Goal: Task Accomplishment & Management: Manage account settings

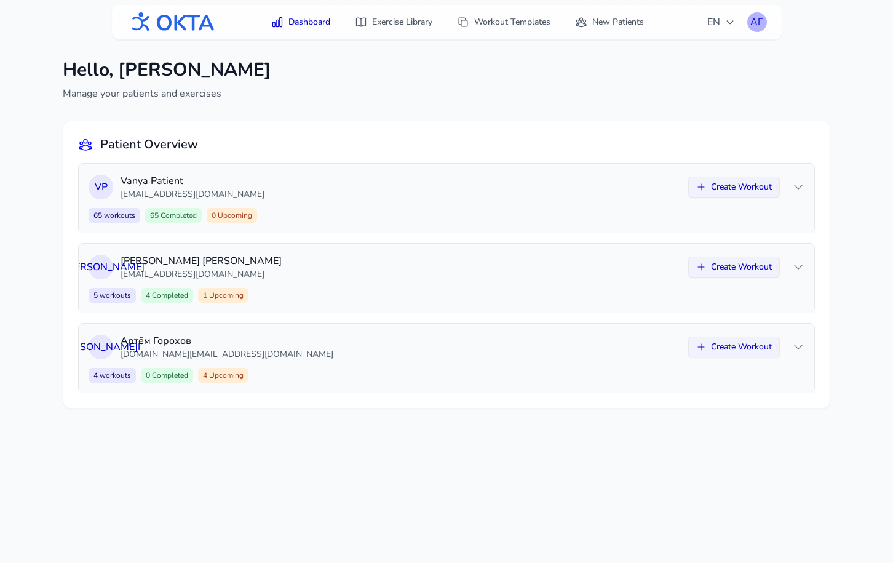
click at [752, 14] on div "АГ" at bounding box center [757, 22] width 20 height 20
click at [715, 75] on link "Logout" at bounding box center [698, 73] width 138 height 22
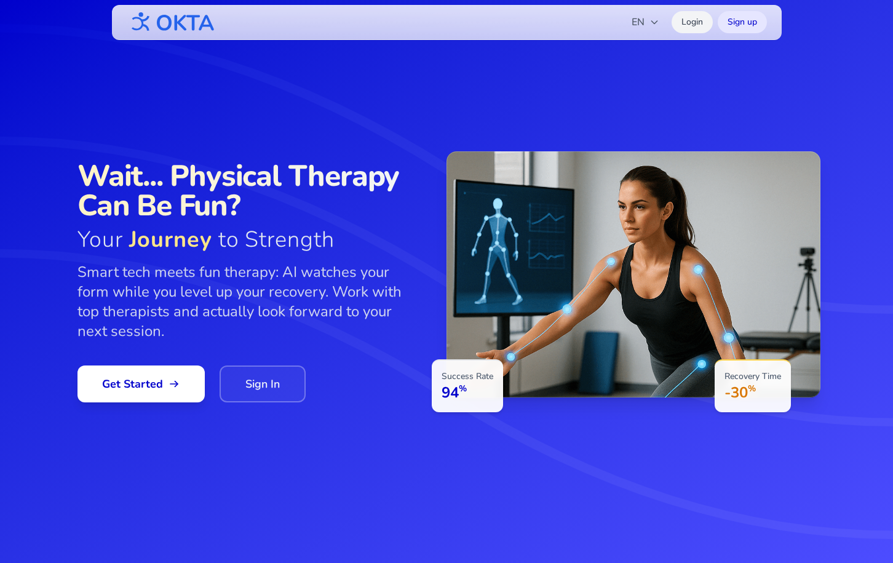
click at [691, 23] on link "Login" at bounding box center [692, 22] width 41 height 22
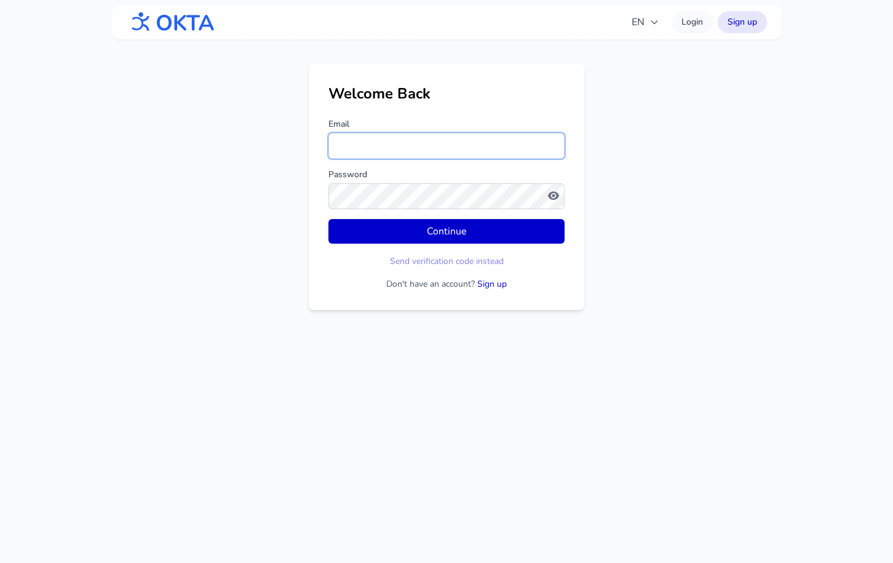
click at [426, 146] on input "Email" at bounding box center [446, 146] width 236 height 26
type input "*****"
click at [384, 146] on input "Email" at bounding box center [446, 146] width 236 height 26
type input "**********"
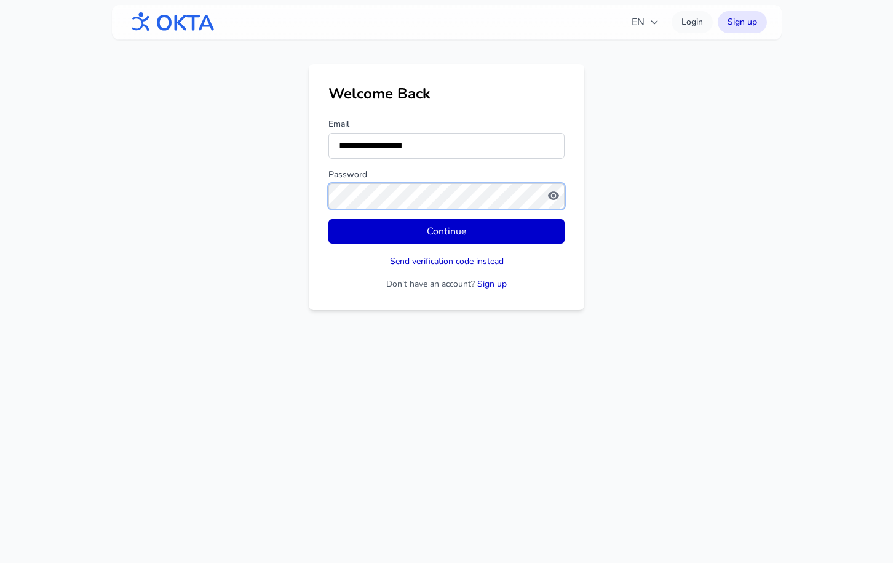
click at [328, 219] on button "Continue" at bounding box center [446, 231] width 236 height 25
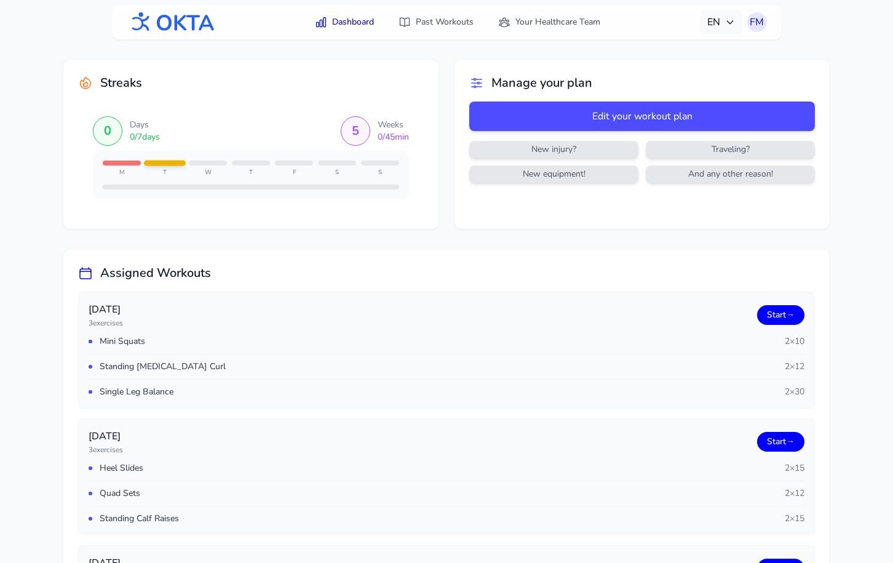
click at [717, 22] on span "EN" at bounding box center [721, 22] width 28 height 15
click at [686, 75] on button "Русский" at bounding box center [683, 75] width 118 height 22
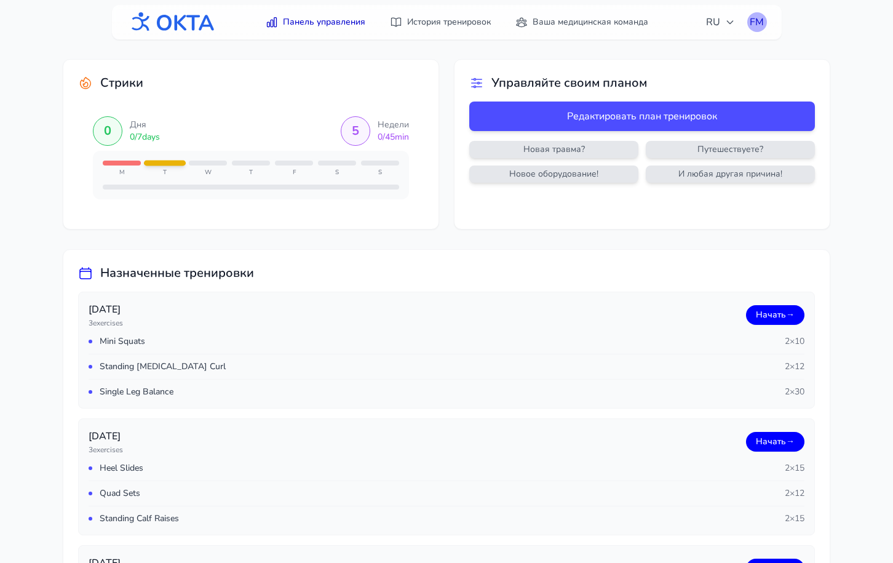
click at [757, 19] on div "FM" at bounding box center [757, 22] width 20 height 20
click at [698, 48] on link "Профиль" at bounding box center [698, 50] width 138 height 22
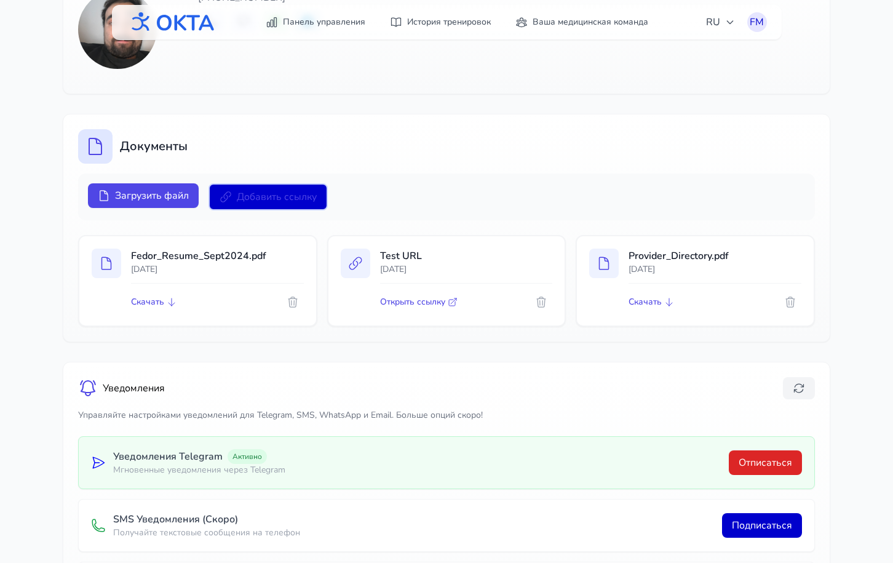
scroll to position [148, 0]
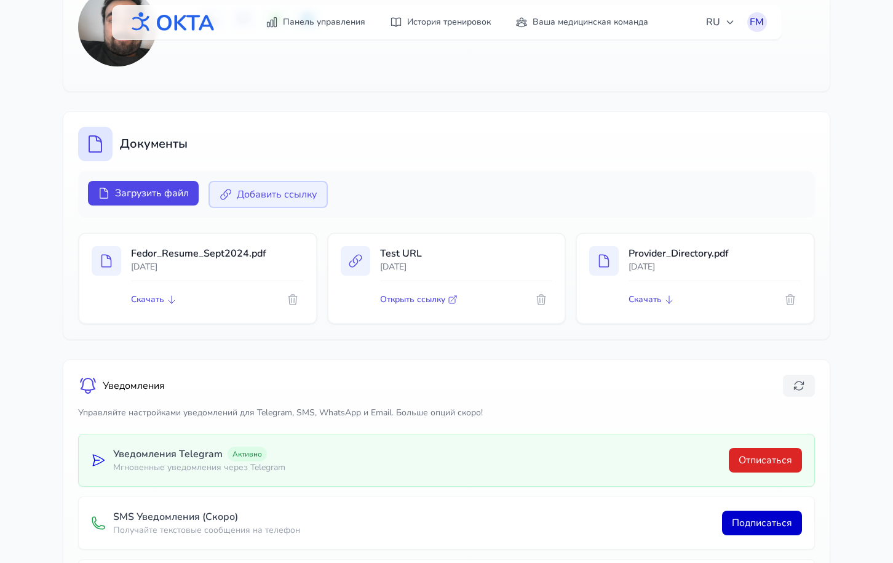
click at [253, 190] on span "Добавить ссылку" at bounding box center [277, 194] width 80 height 15
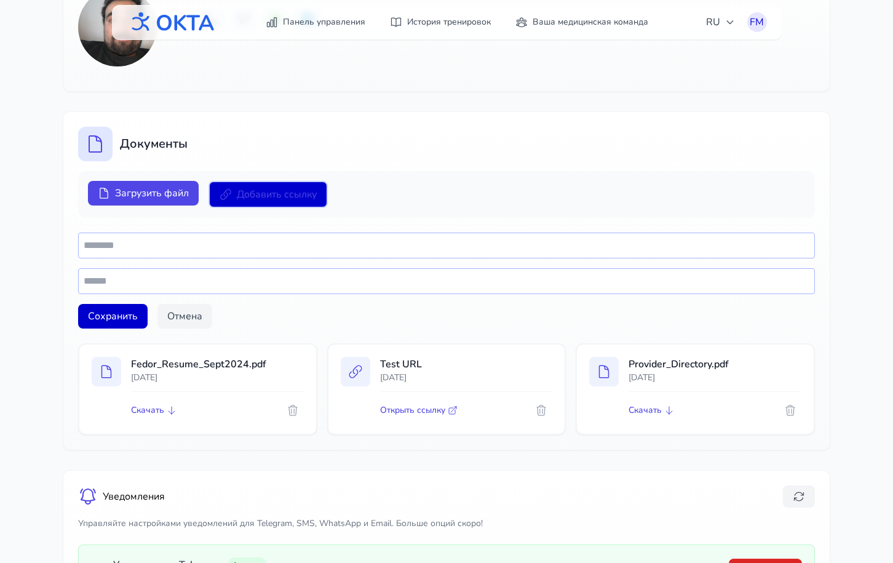
click at [180, 250] on input "text" at bounding box center [446, 245] width 737 height 26
type input "***"
click at [162, 277] on input "url" at bounding box center [446, 281] width 737 height 26
paste input "**********"
type input "**********"
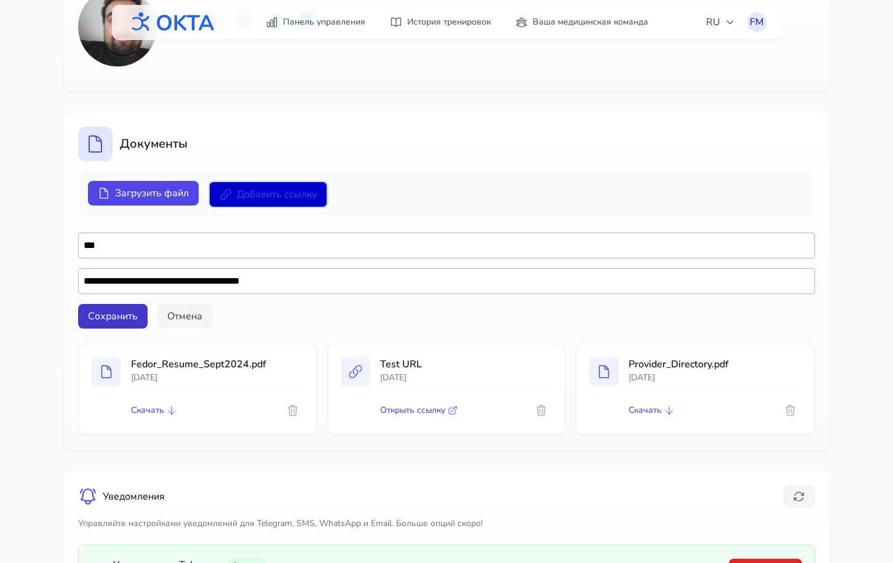
click at [107, 317] on button "Сохранить" at bounding box center [113, 316] width 70 height 25
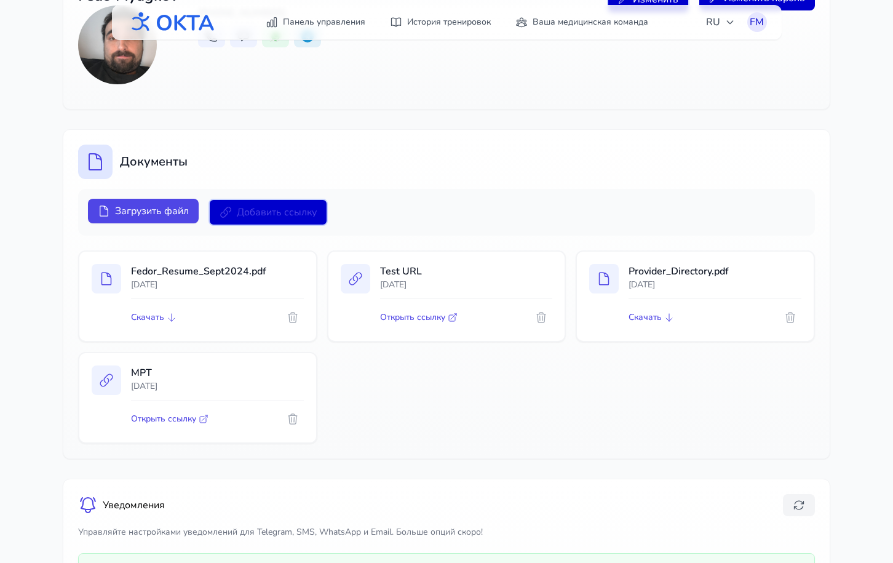
scroll to position [133, 0]
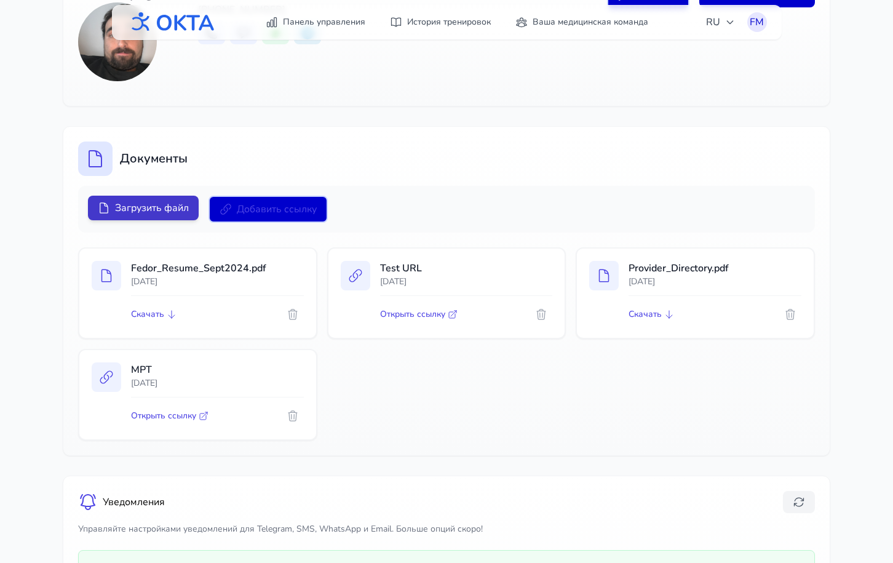
click at [122, 206] on span "Загрузить файл" at bounding box center [152, 208] width 74 height 15
click at [0, 0] on input "Загрузить файл" at bounding box center [0, 0] width 0 height 0
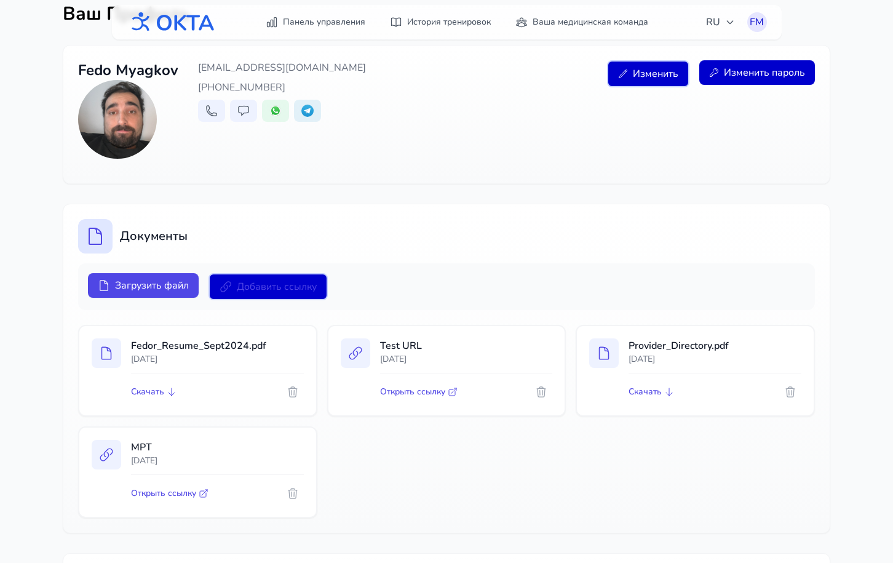
scroll to position [57, 0]
click at [758, 20] on div "FM" at bounding box center [757, 22] width 20 height 20
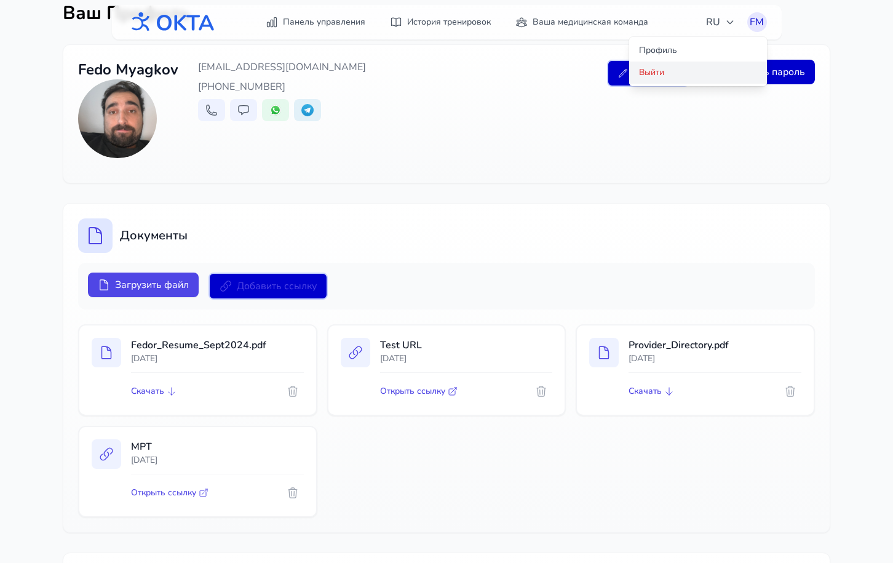
click at [656, 76] on link "Выйти" at bounding box center [698, 73] width 138 height 22
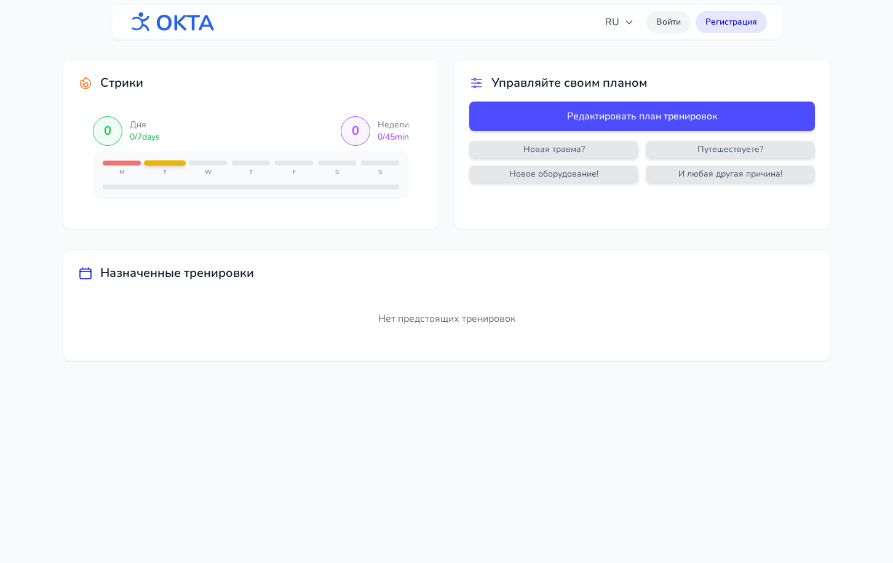
click at [665, 23] on link "Войти" at bounding box center [668, 22] width 44 height 22
click at [187, 25] on img at bounding box center [171, 22] width 89 height 32
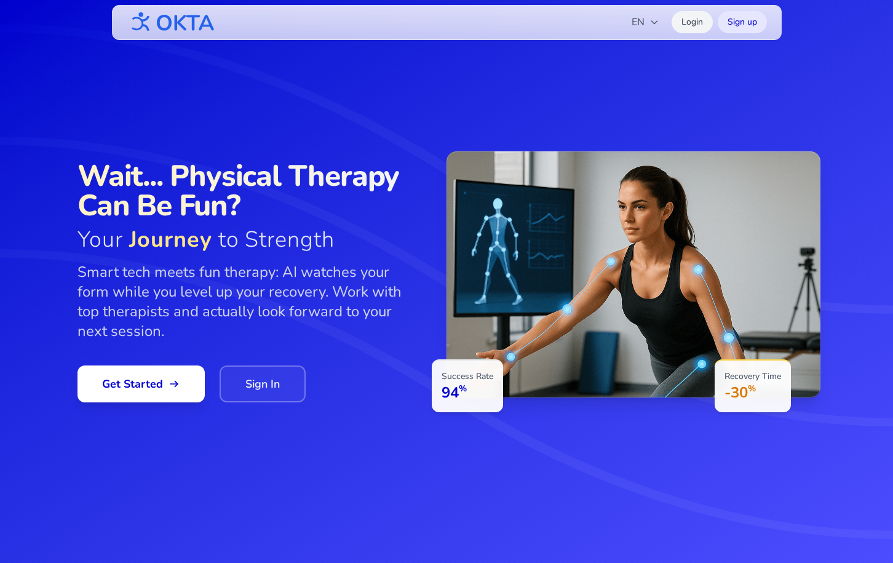
click at [696, 21] on link "Login" at bounding box center [692, 22] width 41 height 22
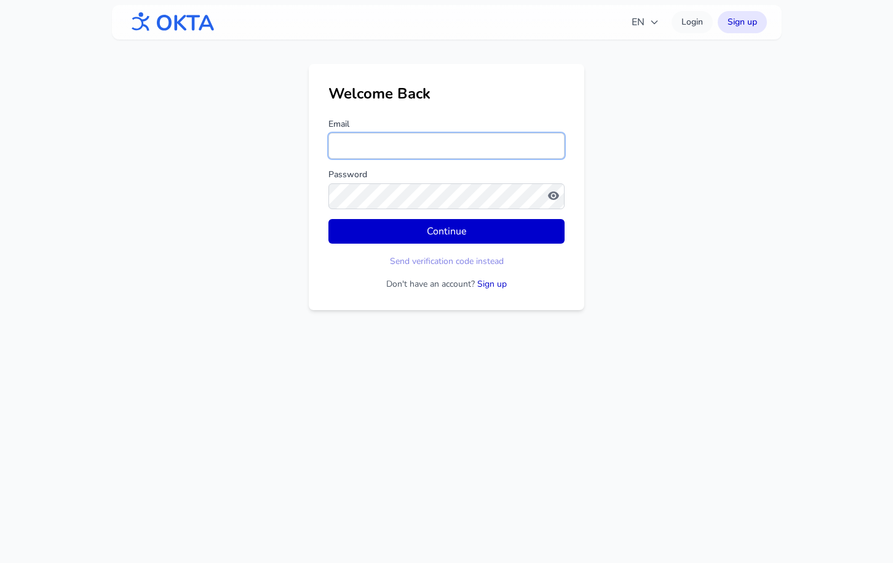
click at [378, 149] on input "Email" at bounding box center [446, 146] width 236 height 26
type input "*"
type input "**********"
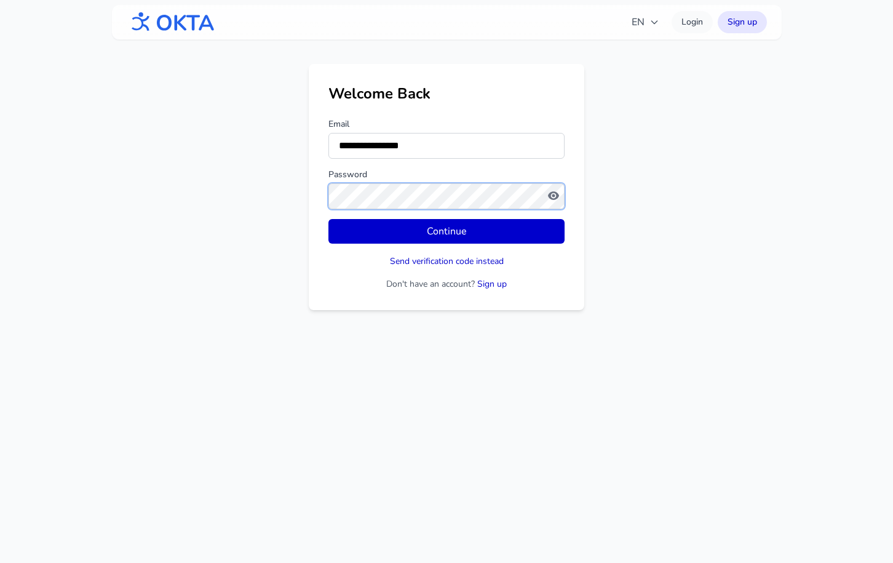
click at [328, 219] on button "Continue" at bounding box center [446, 231] width 236 height 25
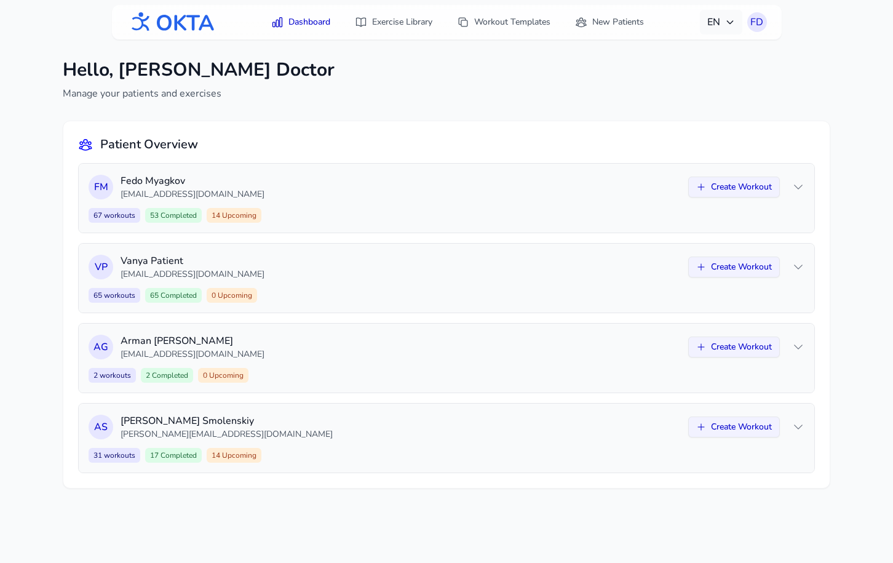
click at [710, 21] on span "EN" at bounding box center [721, 22] width 28 height 15
click at [678, 72] on button "Русский" at bounding box center [683, 75] width 118 height 22
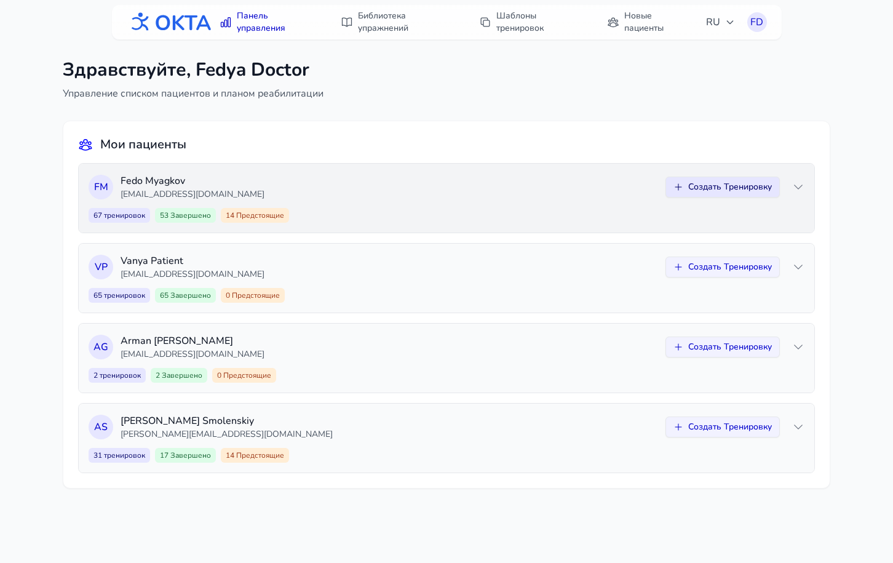
click at [732, 194] on button "Создать Тренировку" at bounding box center [723, 187] width 114 height 21
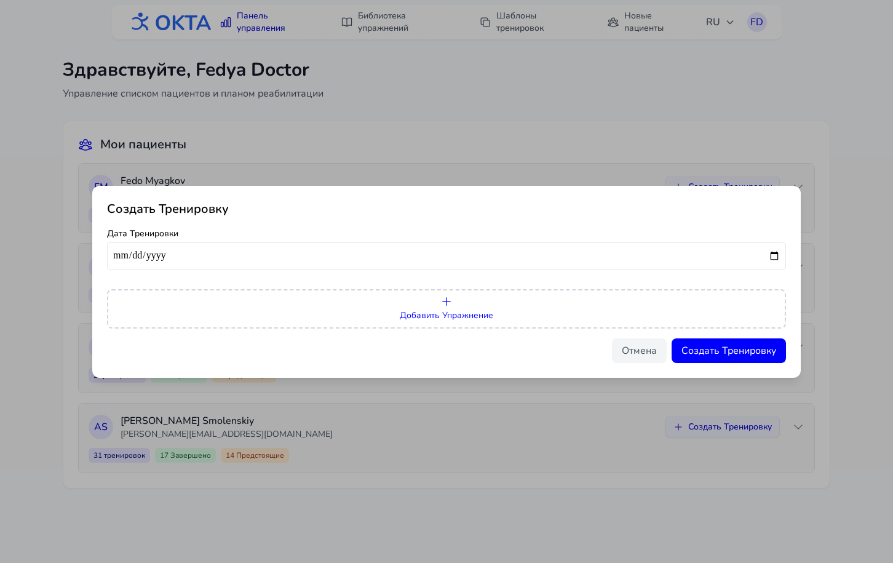
click at [461, 327] on button "Добавить Упражнение" at bounding box center [446, 308] width 679 height 39
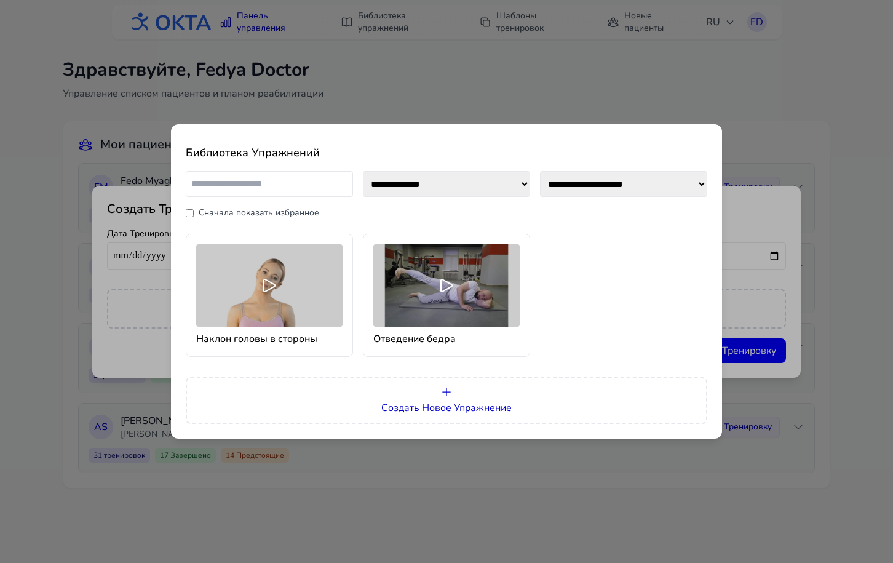
click at [276, 295] on div at bounding box center [269, 285] width 146 height 82
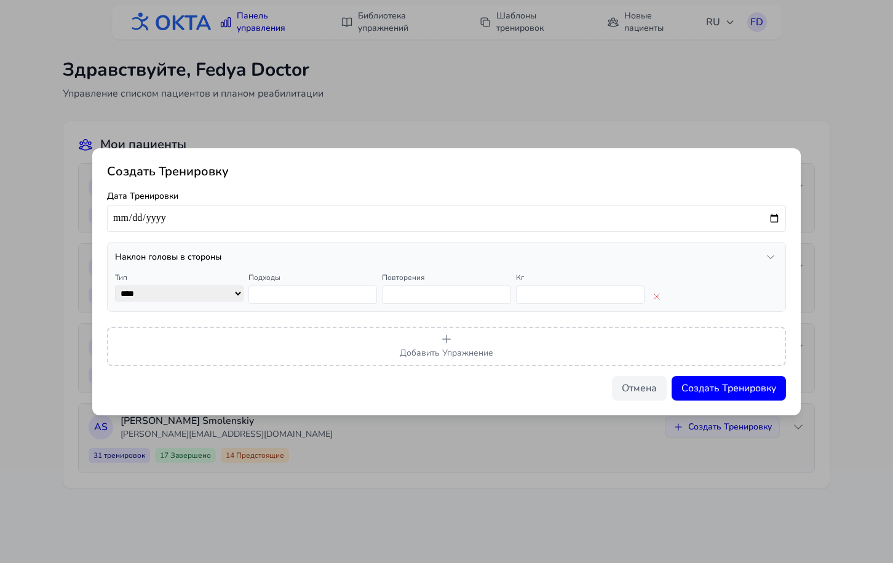
click at [773, 252] on icon "button" at bounding box center [771, 257] width 10 height 10
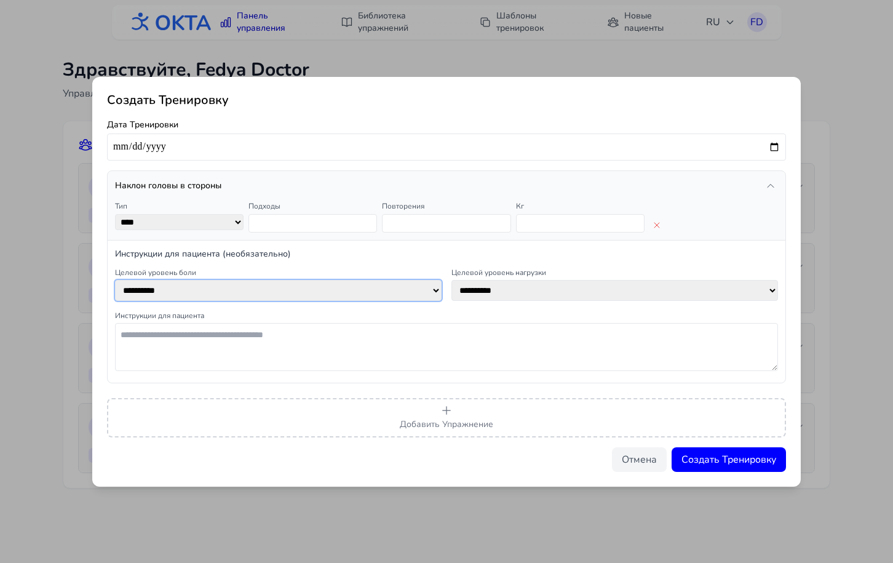
click at [434, 288] on select "**********" at bounding box center [278, 290] width 327 height 21
select select "*"
click at [115, 280] on select "**********" at bounding box center [278, 290] width 327 height 21
click at [577, 293] on select "**********" at bounding box center [614, 290] width 327 height 21
click at [451, 280] on select "**********" at bounding box center [614, 290] width 327 height 21
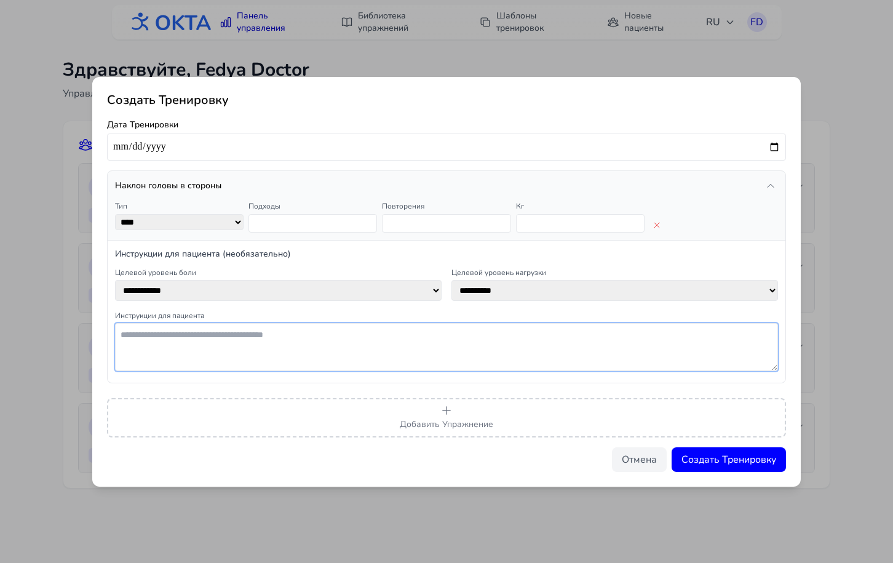
click at [280, 341] on textarea at bounding box center [446, 347] width 663 height 48
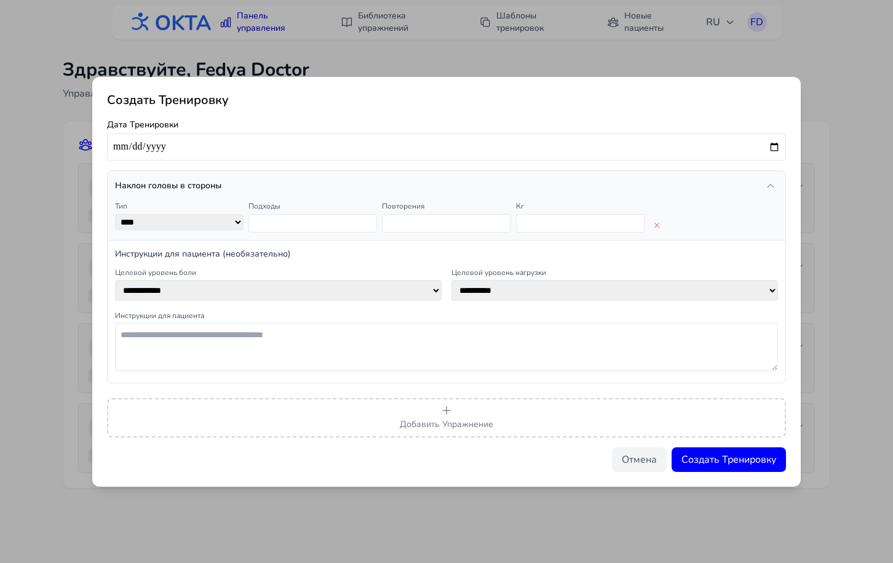
click at [772, 184] on icon "button" at bounding box center [771, 185] width 6 height 3
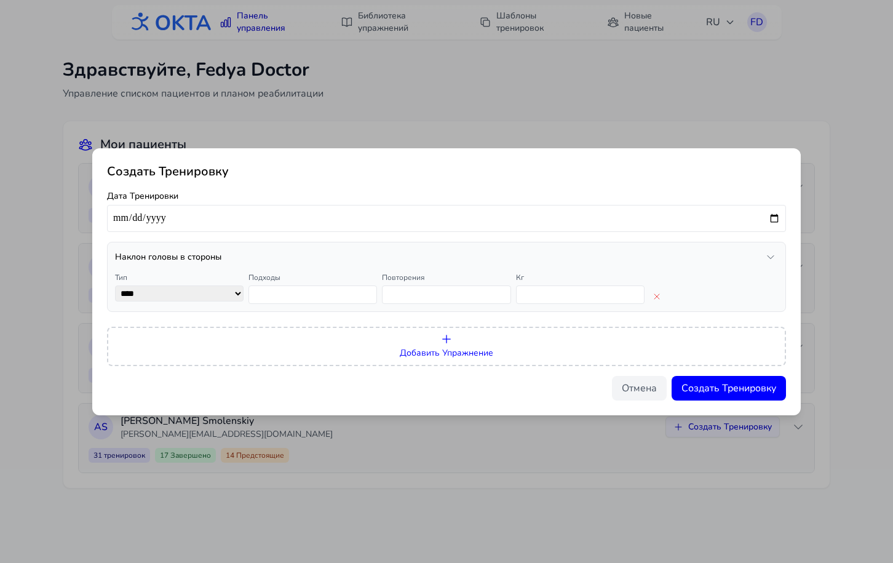
click at [434, 348] on span "Добавить Упражнение" at bounding box center [446, 353] width 93 height 12
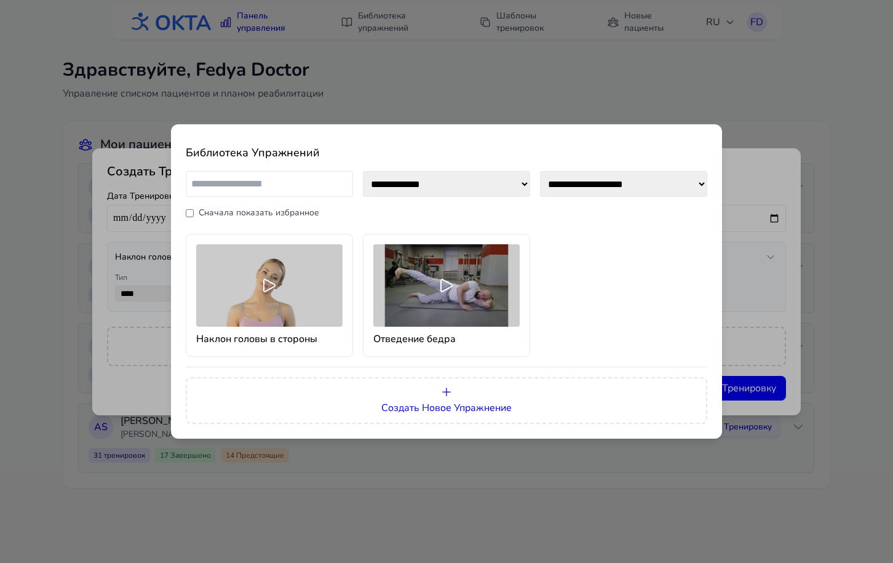
click at [263, 295] on icon at bounding box center [270, 286] width 20 height 20
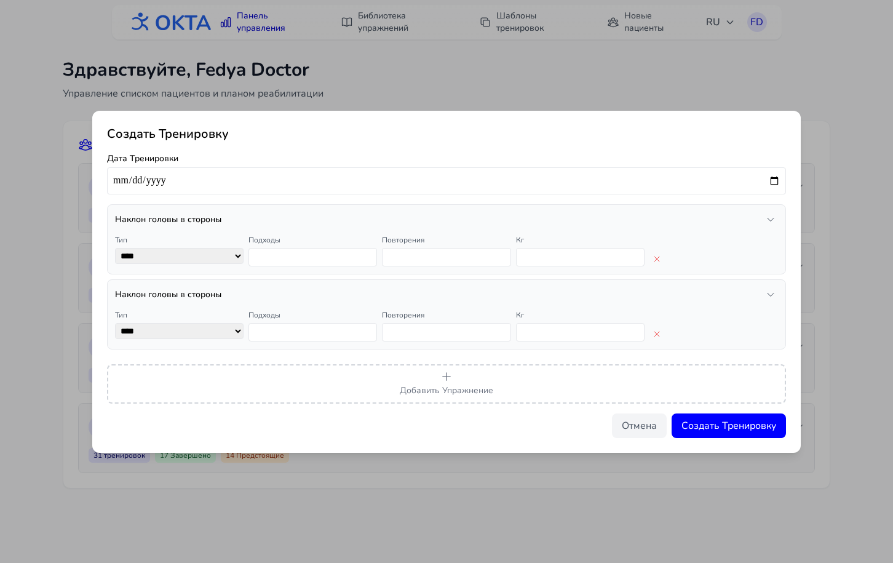
click at [770, 290] on icon "button" at bounding box center [771, 295] width 10 height 10
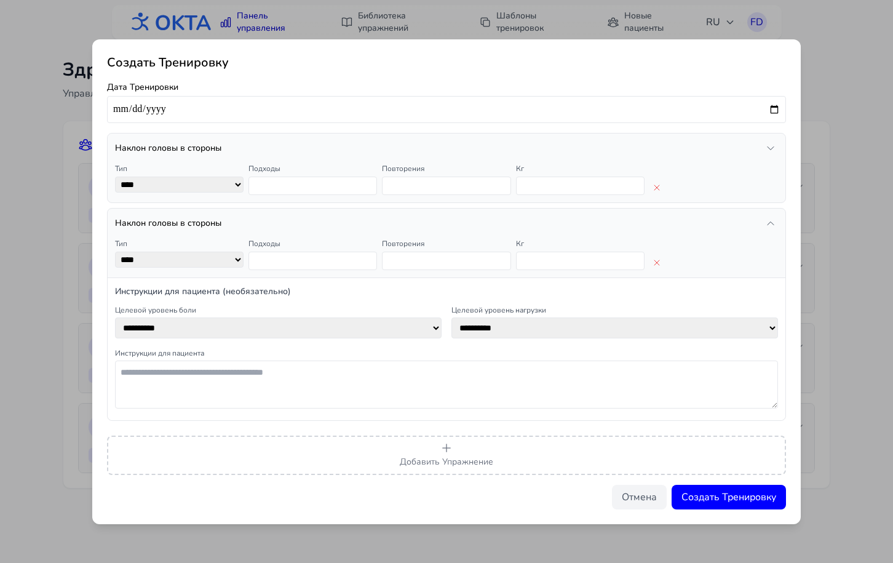
click at [758, 237] on div at bounding box center [714, 253] width 129 height 34
click at [772, 220] on icon "button" at bounding box center [771, 223] width 10 height 10
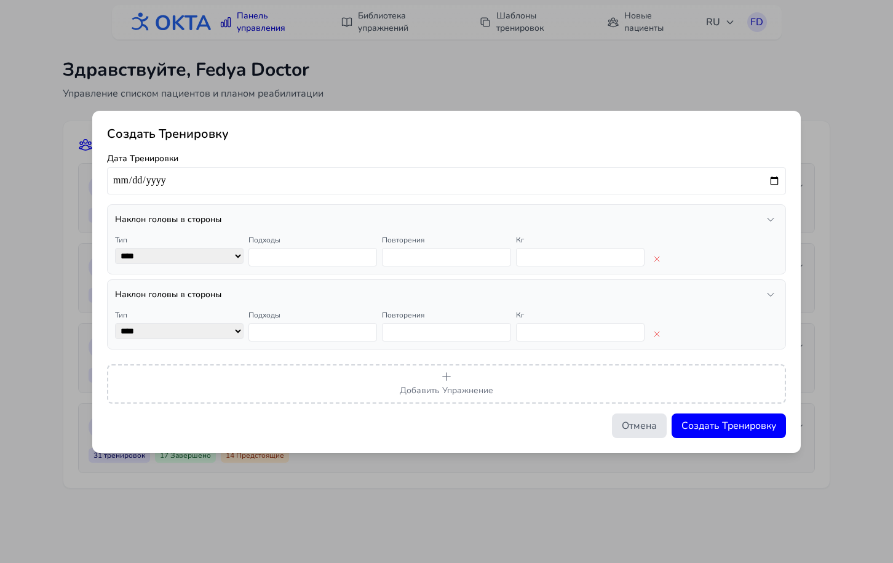
click at [637, 426] on button "Отмена" at bounding box center [639, 425] width 55 height 25
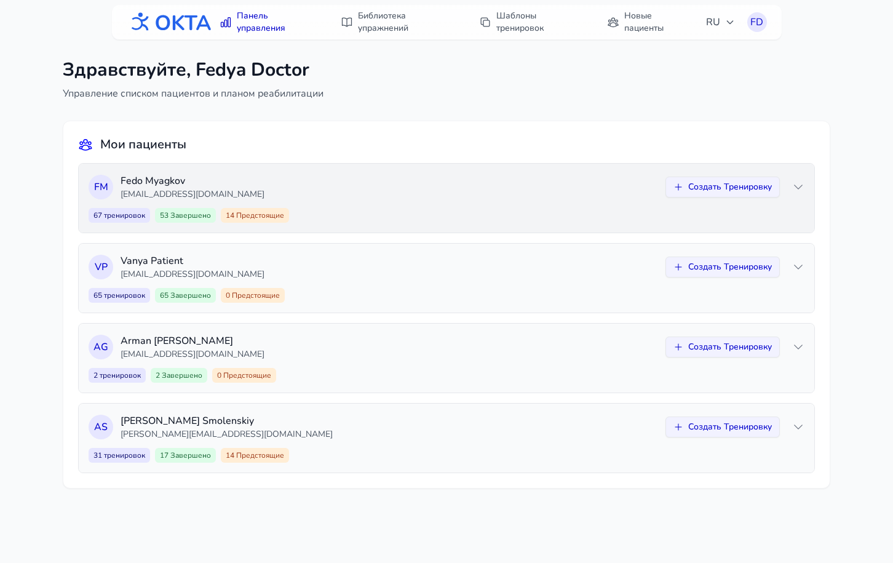
click at [798, 188] on icon at bounding box center [799, 187] width 8 height 4
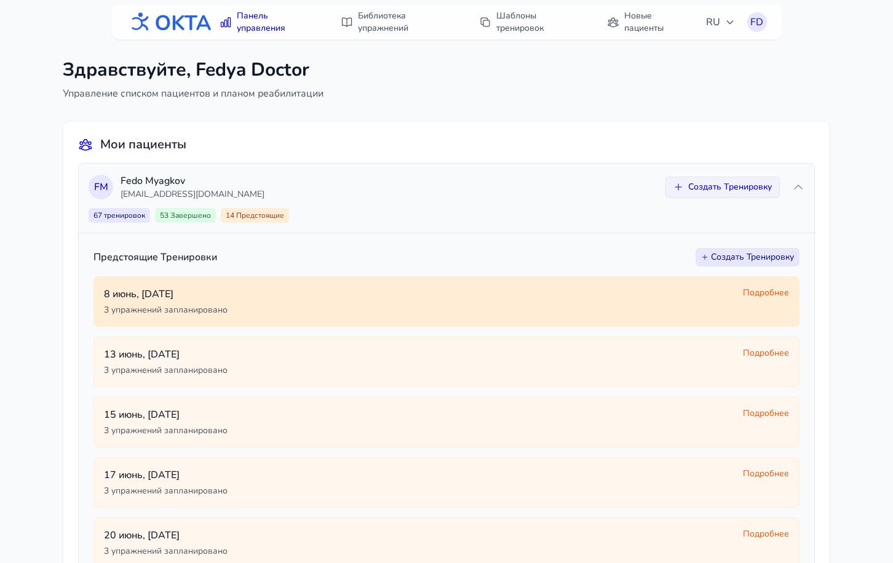
click at [757, 292] on span "Подробнее" at bounding box center [766, 293] width 46 height 12
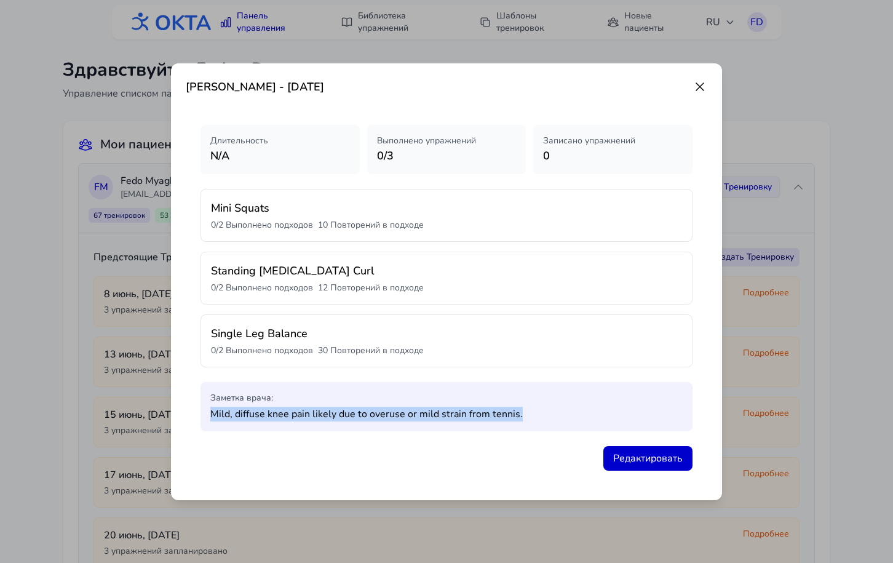
drag, startPoint x: 207, startPoint y: 414, endPoint x: 523, endPoint y: 416, distance: 316.2
click at [523, 416] on div "Заметка врача : Mild, diffuse knee pain likely due to overuse or mild strain fr…" at bounding box center [447, 406] width 492 height 49
click at [525, 416] on p "Mild, diffuse knee pain likely due to overuse or mild strain from tennis." at bounding box center [446, 414] width 472 height 15
click at [701, 87] on icon at bounding box center [699, 86] width 7 height 7
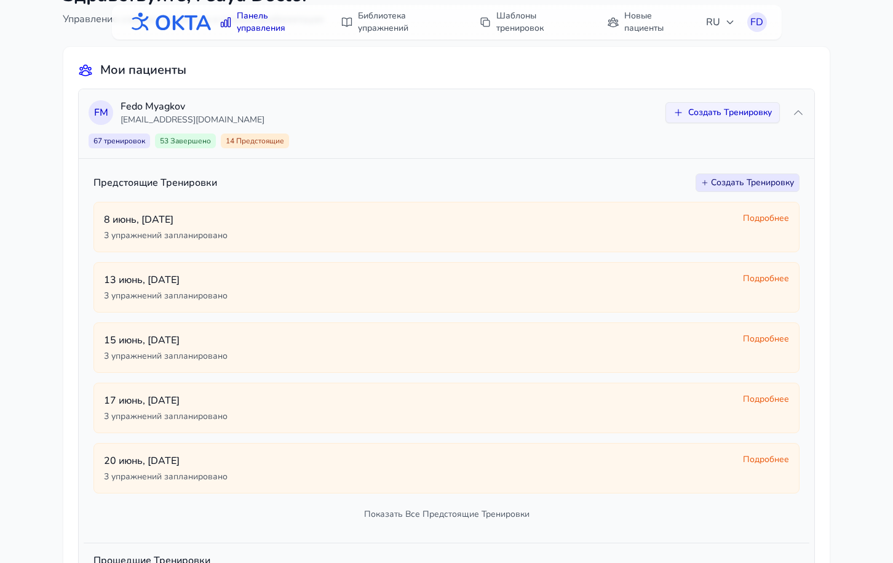
scroll to position [75, 0]
click at [801, 112] on icon at bounding box center [798, 112] width 12 height 12
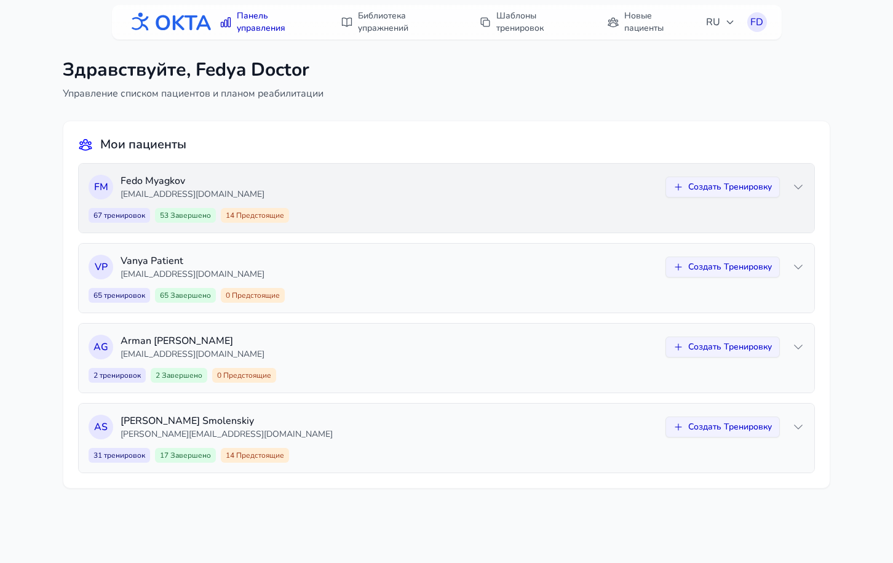
scroll to position [0, 0]
click at [798, 185] on icon at bounding box center [798, 187] width 12 height 12
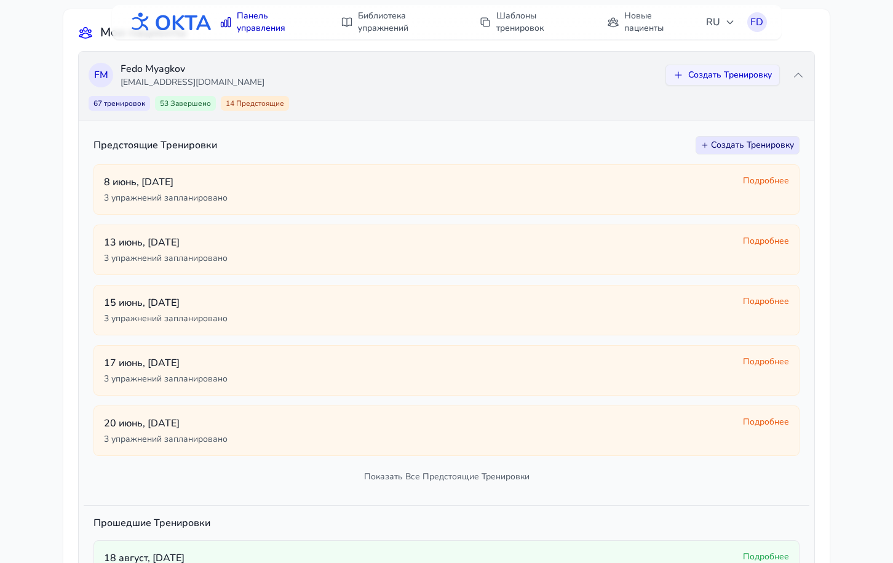
scroll to position [116, 0]
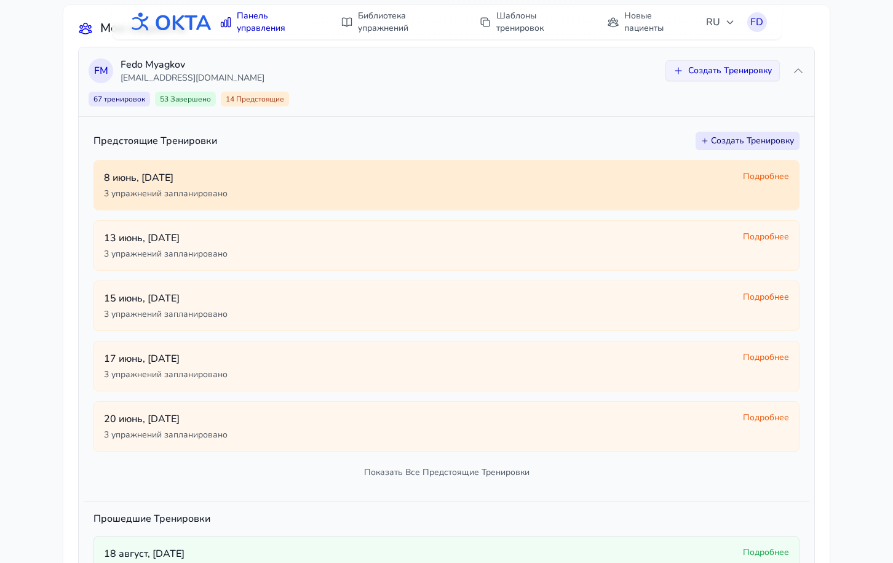
click at [768, 177] on span "Подробнее" at bounding box center [766, 176] width 46 height 12
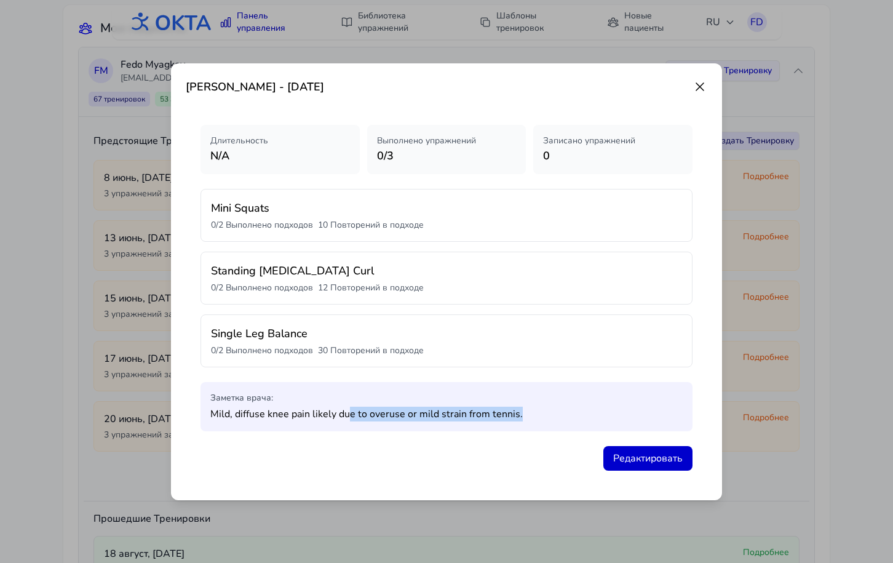
drag, startPoint x: 520, startPoint y: 415, endPoint x: 349, endPoint y: 413, distance: 171.0
click at [349, 413] on p "Mild, diffuse knee pain likely due to overuse or mild strain from tennis." at bounding box center [446, 414] width 472 height 15
click at [350, 413] on p "Mild, diffuse knee pain likely due to overuse or mild strain from tennis." at bounding box center [446, 414] width 472 height 15
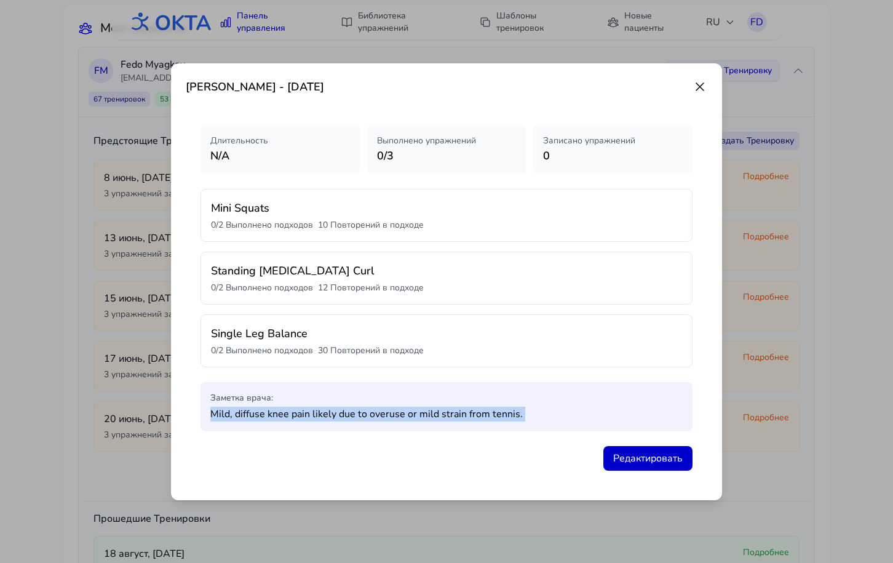
click at [350, 413] on p "Mild, diffuse knee pain likely due to overuse or mild strain from tennis." at bounding box center [446, 414] width 472 height 15
click at [345, 413] on p "Mild, diffuse knee pain likely due to overuse or mild strain from tennis." at bounding box center [446, 414] width 472 height 15
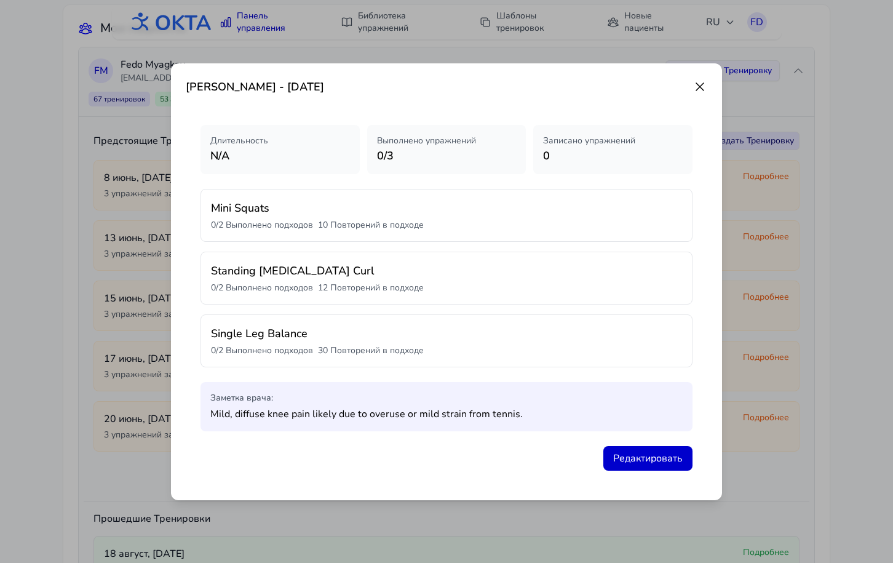
click at [345, 413] on p "Mild, diffuse knee pain likely due to overuse or mild strain from tennis." at bounding box center [446, 414] width 472 height 15
click at [702, 88] on icon at bounding box center [699, 86] width 7 height 7
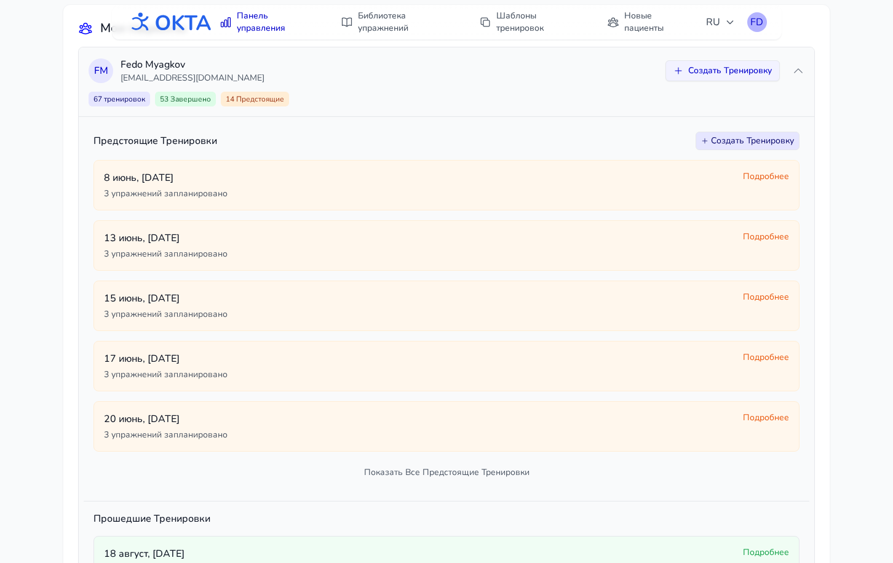
click at [760, 19] on div "FD" at bounding box center [757, 22] width 20 height 20
click at [717, 65] on link "Выйти" at bounding box center [698, 73] width 138 height 22
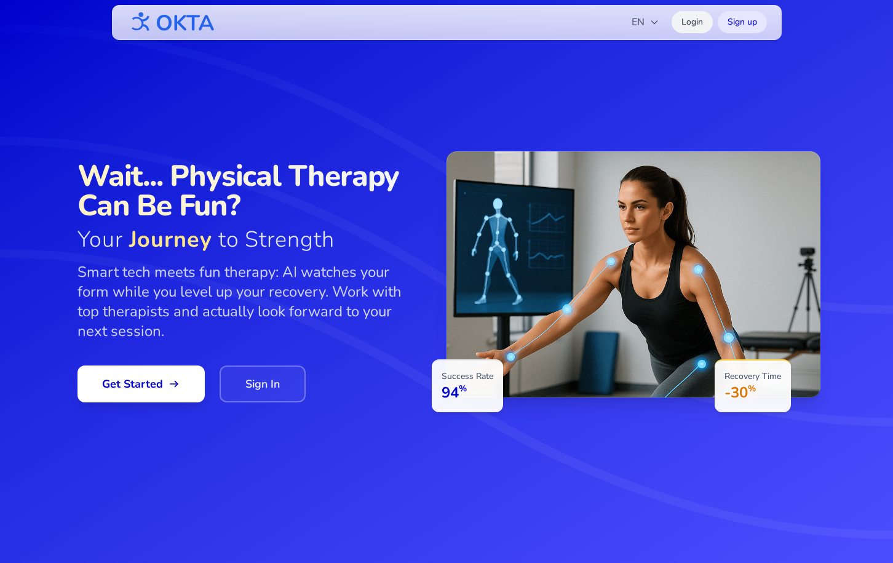
click at [686, 18] on link "Login" at bounding box center [692, 22] width 41 height 22
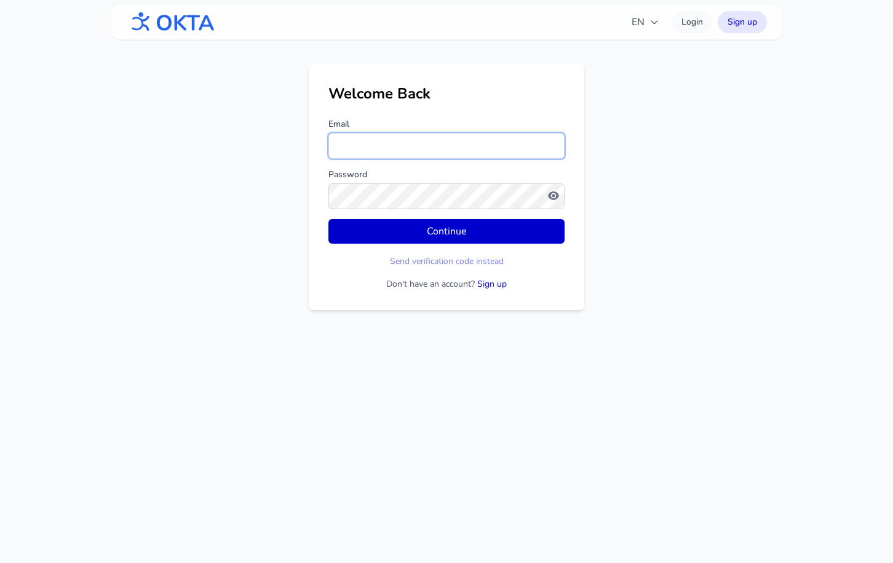
click at [371, 144] on input "Email" at bounding box center [446, 146] width 236 height 26
drag, startPoint x: 434, startPoint y: 141, endPoint x: 372, endPoint y: 142, distance: 62.1
click at [372, 142] on input "**********" at bounding box center [446, 146] width 236 height 26
click at [425, 151] on input "**********" at bounding box center [446, 146] width 236 height 26
type input "**********"
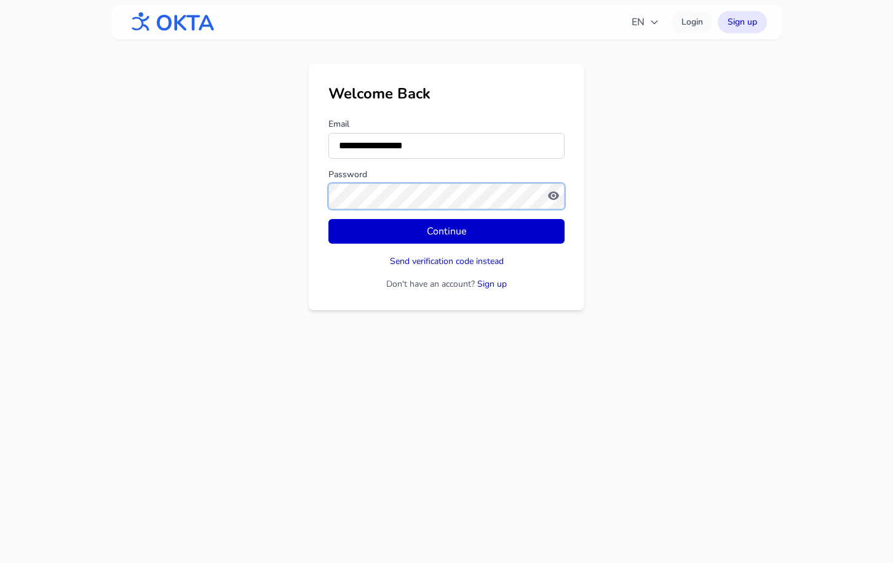
click at [328, 219] on button "Continue" at bounding box center [446, 231] width 236 height 25
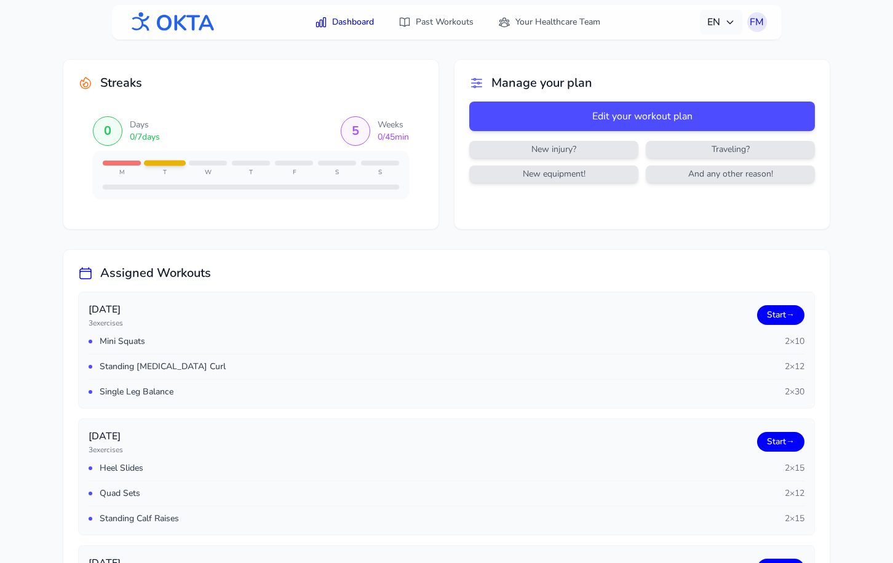
click at [715, 23] on span "EN" at bounding box center [721, 22] width 28 height 15
click at [671, 75] on button "Русский" at bounding box center [683, 75] width 118 height 22
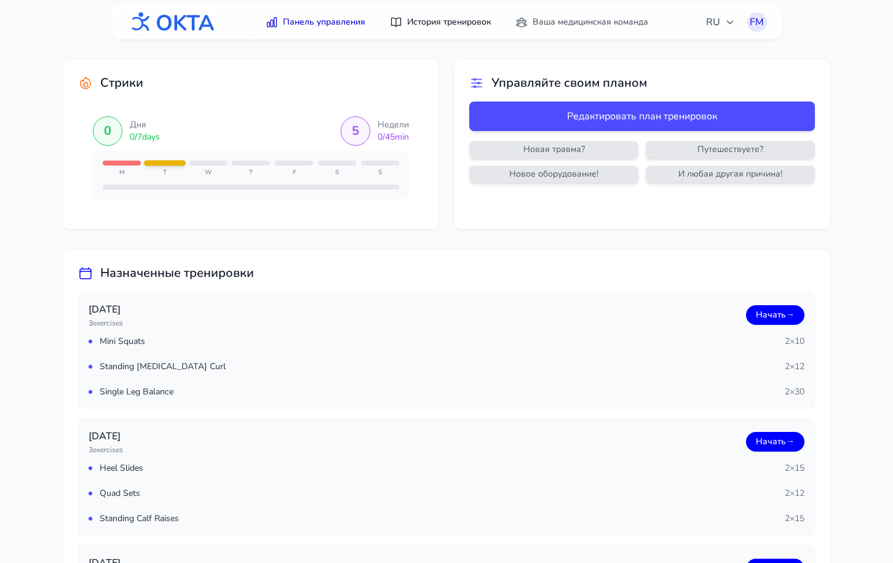
click at [437, 24] on link "История тренировок" at bounding box center [441, 22] width 116 height 22
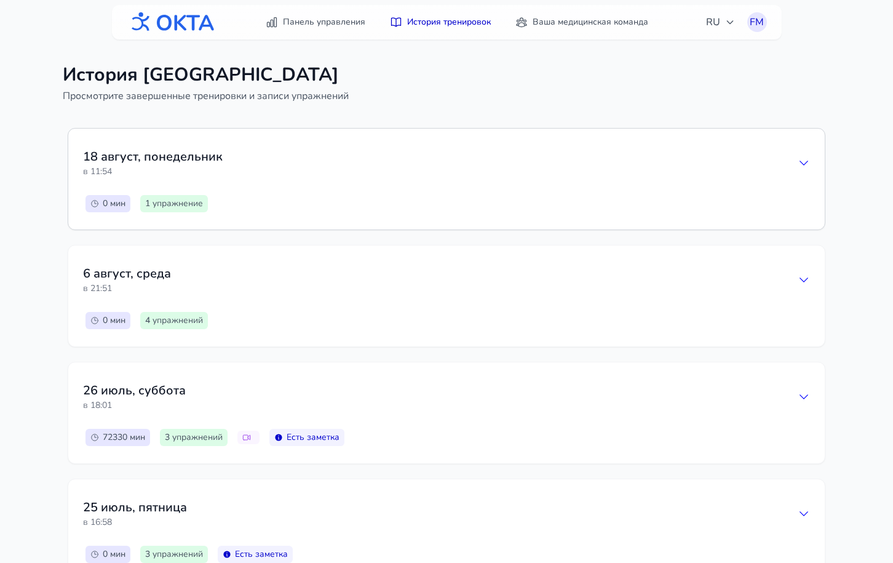
click at [445, 174] on div "18 август , понедельник в 11:54" at bounding box center [446, 162] width 727 height 39
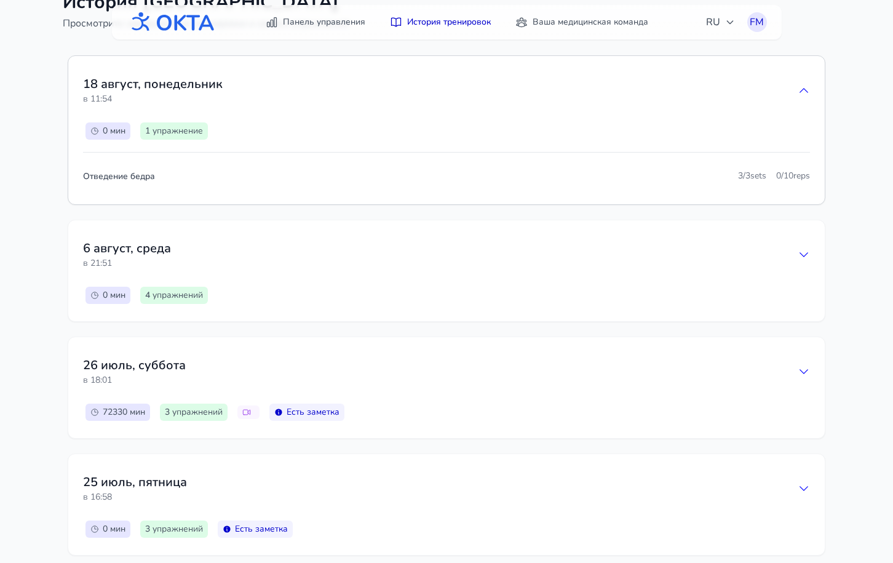
scroll to position [76, 0]
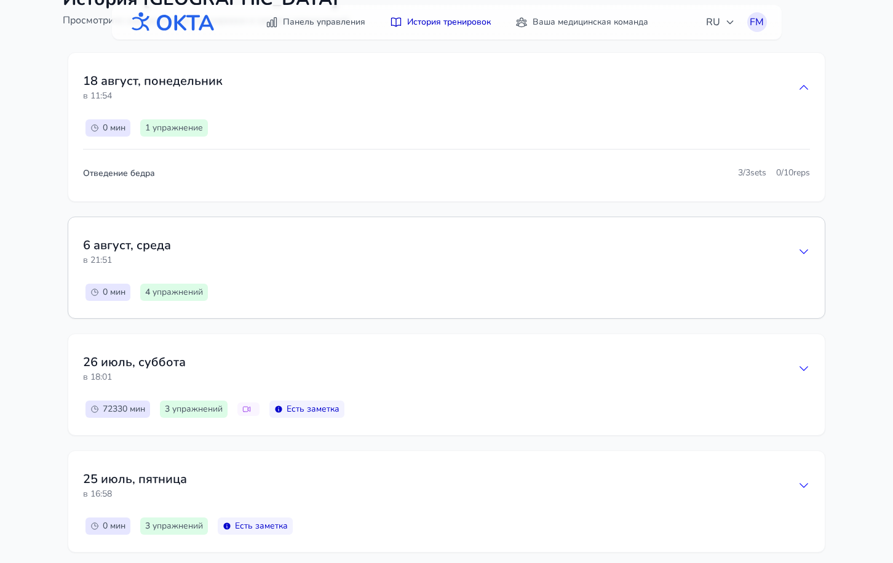
click at [561, 270] on div "6 август , среда в 21:51" at bounding box center [446, 251] width 727 height 39
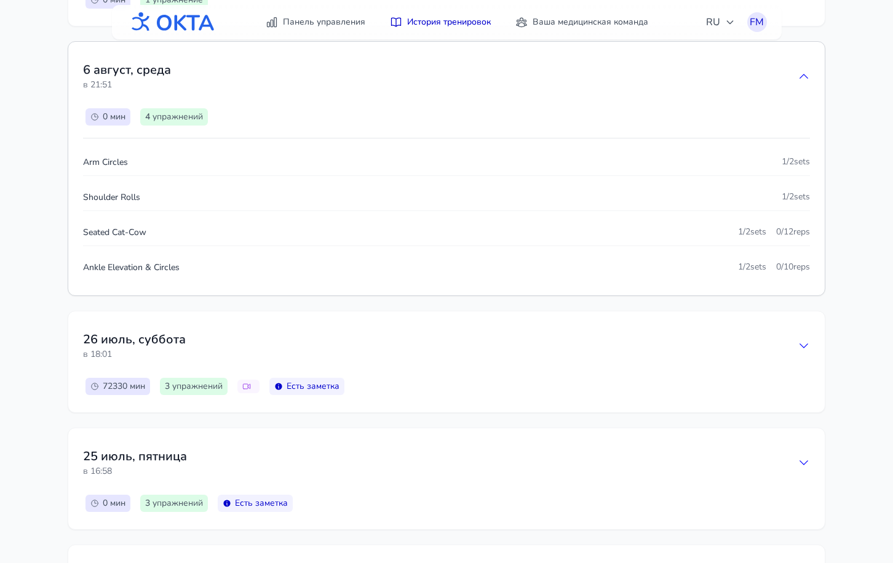
scroll to position [205, 0]
drag, startPoint x: 88, startPoint y: 159, endPoint x: 141, endPoint y: 208, distance: 72.3
click at [141, 208] on div "Arm Circles 1 / 2 sets Shoulder Rolls 1 / 2 sets Seated Cat-Cow 1 / 2 sets 0 / …" at bounding box center [446, 213] width 727 height 132
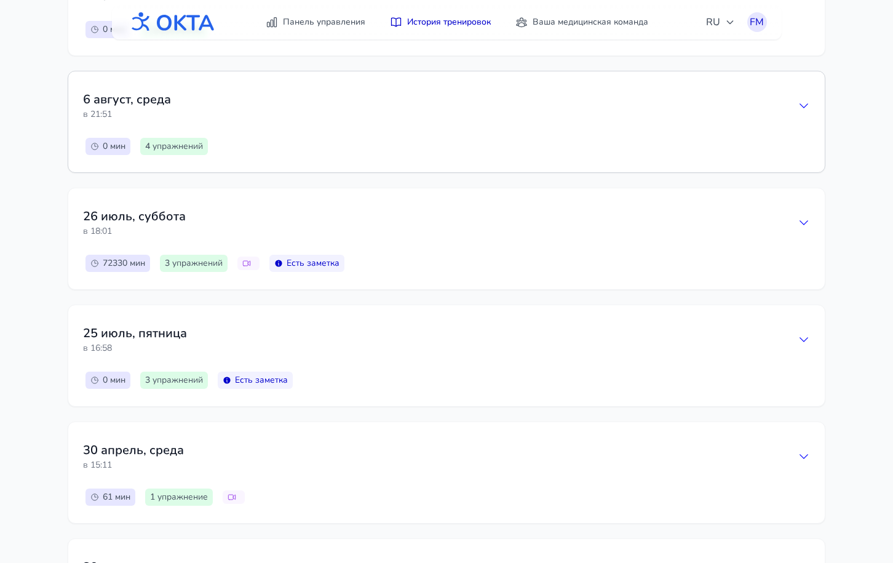
scroll to position [161, 0]
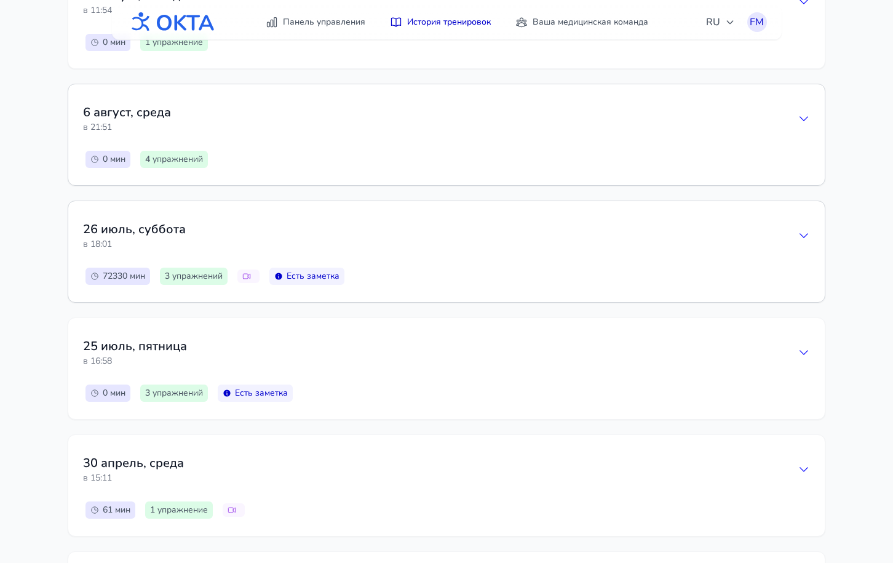
click at [458, 247] on div "26 июль , суббота в 18:01" at bounding box center [446, 235] width 727 height 39
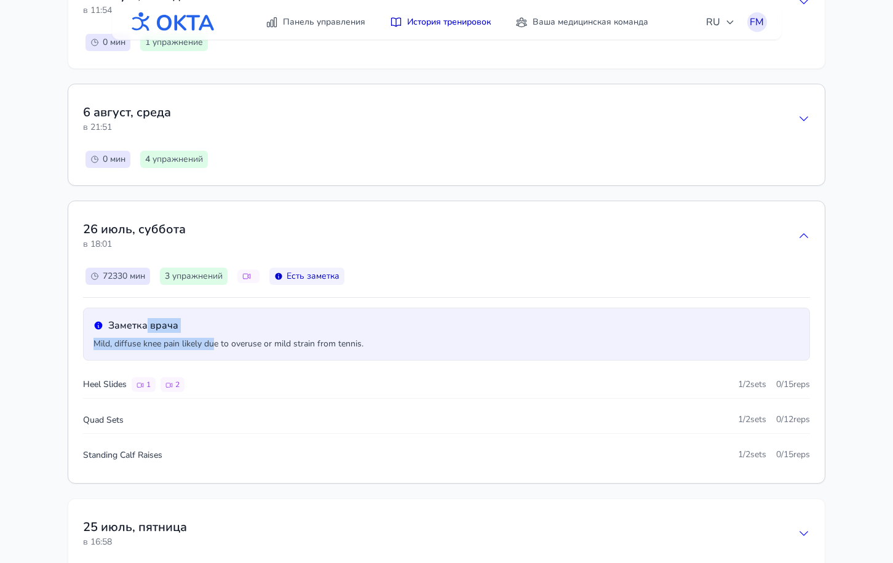
drag, startPoint x: 148, startPoint y: 320, endPoint x: 217, endPoint y: 341, distance: 71.8
click at [217, 341] on div "Заметка врача Mild, diffuse knee pain likely due to overuse or mild strain from…" at bounding box center [446, 334] width 727 height 53
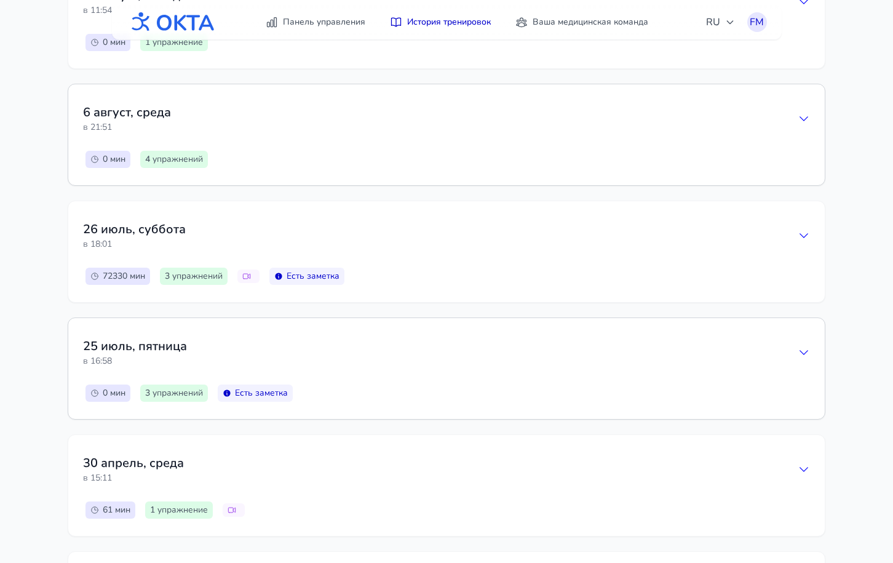
click at [217, 341] on div "25 июль , пятница в 16:58" at bounding box center [446, 352] width 727 height 39
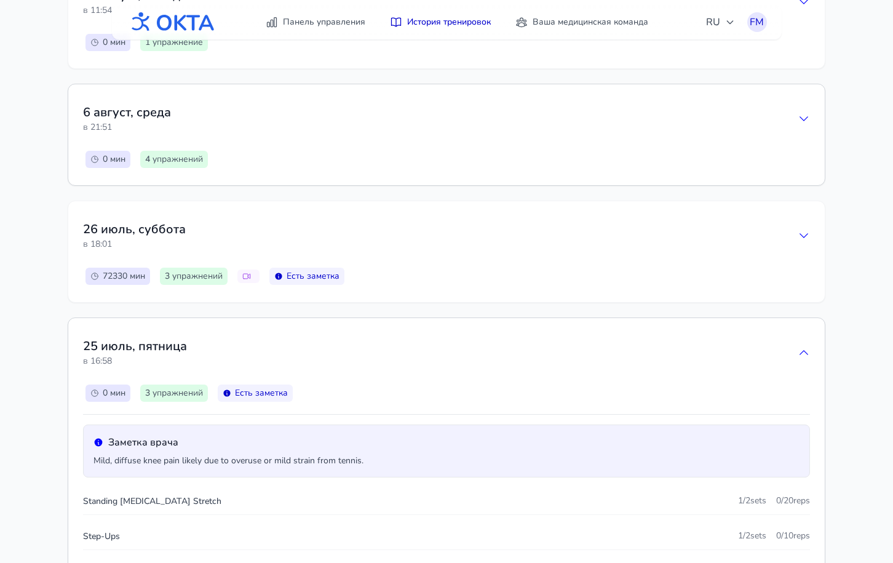
click at [594, 357] on div "25 июль , пятница в 16:58" at bounding box center [446, 352] width 727 height 39
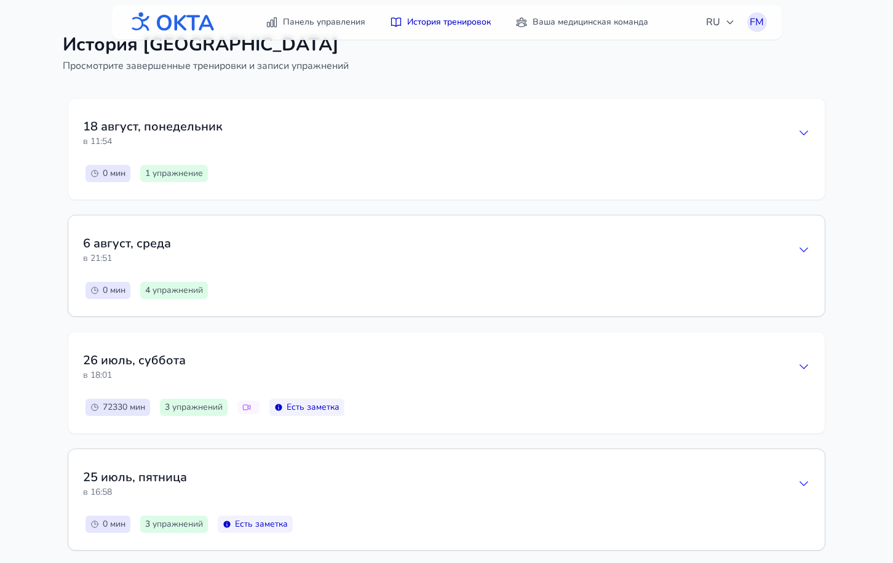
scroll to position [0, 0]
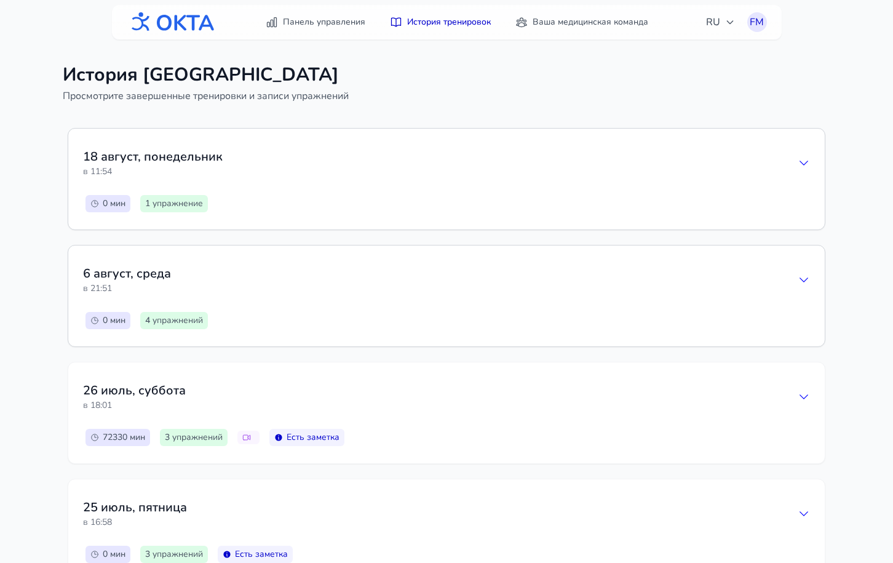
click at [686, 189] on div "18 август , понедельник в 11:54 0 мин 1 упражнение" at bounding box center [446, 179] width 757 height 101
click at [791, 161] on div "18 август , понедельник в 11:54" at bounding box center [446, 162] width 727 height 39
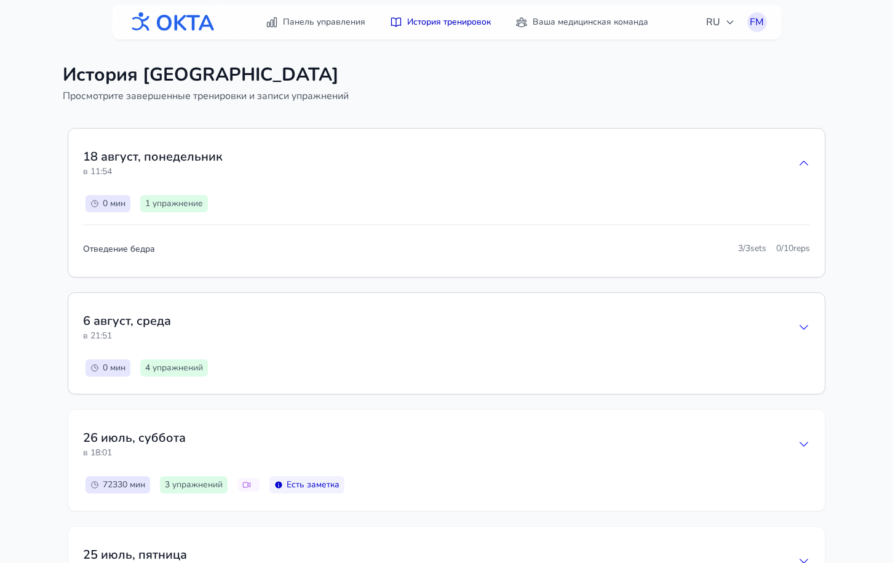
click at [791, 161] on div "18 август , понедельник в 11:54" at bounding box center [446, 162] width 727 height 39
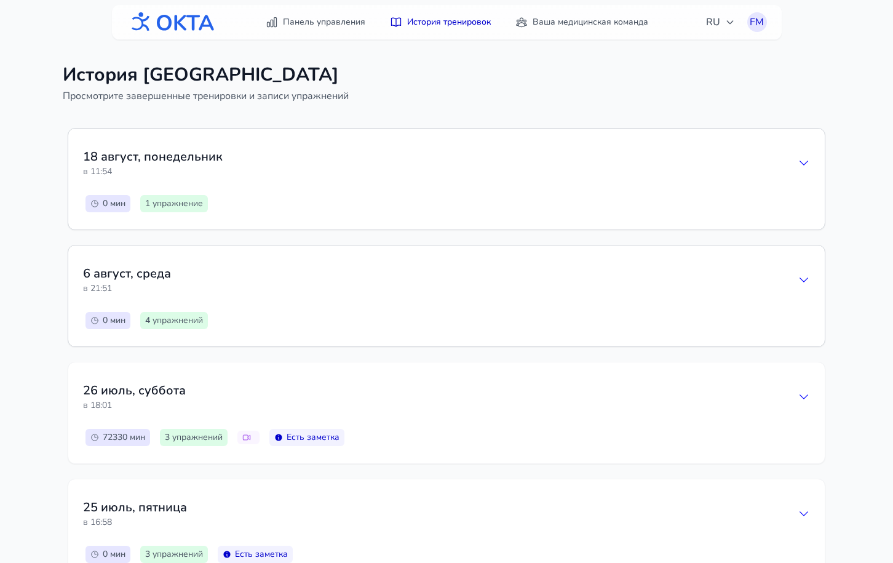
click at [791, 161] on div "18 август , понедельник в 11:54" at bounding box center [446, 162] width 727 height 39
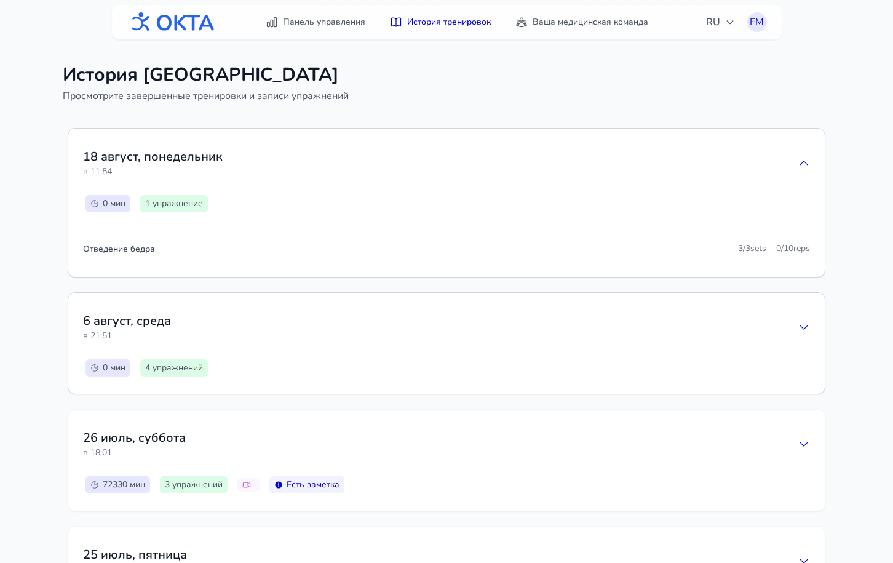
click at [797, 159] on div "18 август , понедельник в 11:54" at bounding box center [446, 162] width 727 height 39
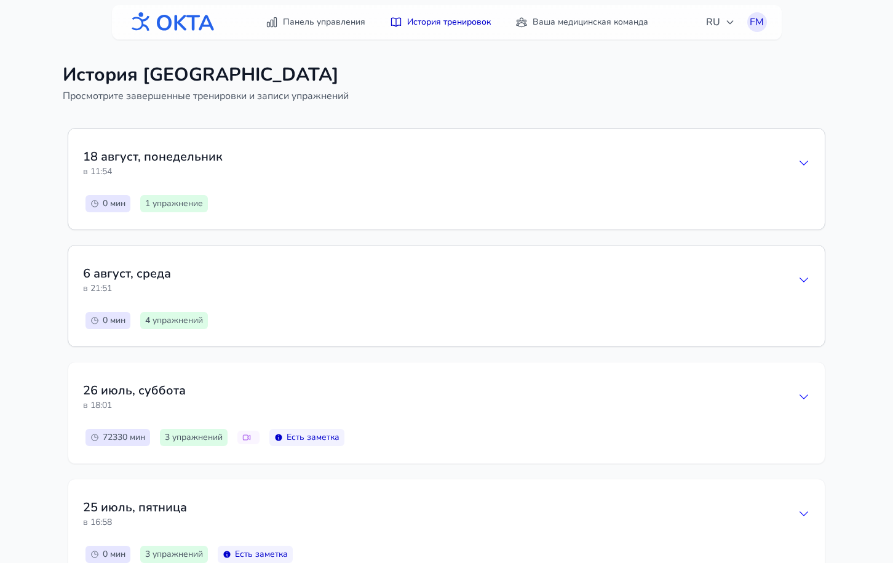
click at [797, 159] on div "18 август , понедельник в 11:54" at bounding box center [446, 162] width 727 height 39
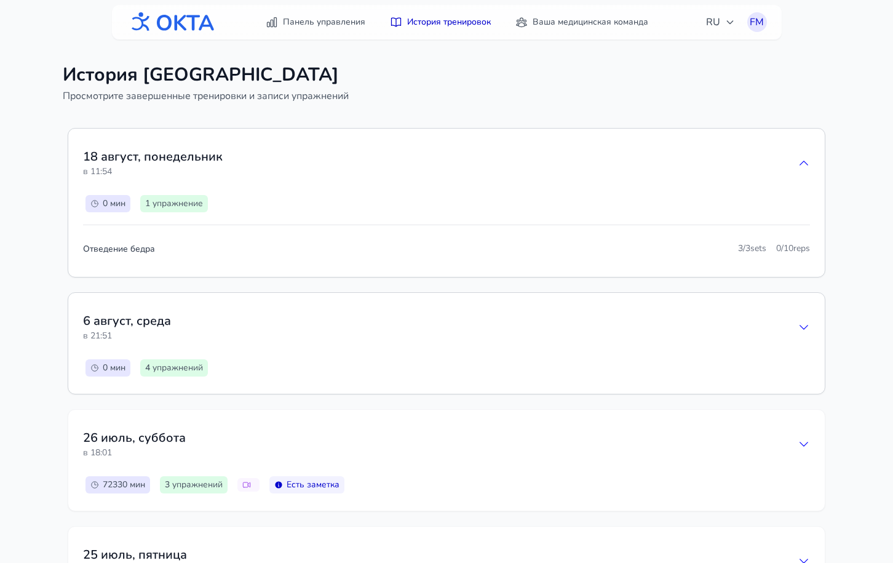
click at [797, 159] on div "18 август , понедельник в 11:54" at bounding box center [446, 162] width 727 height 39
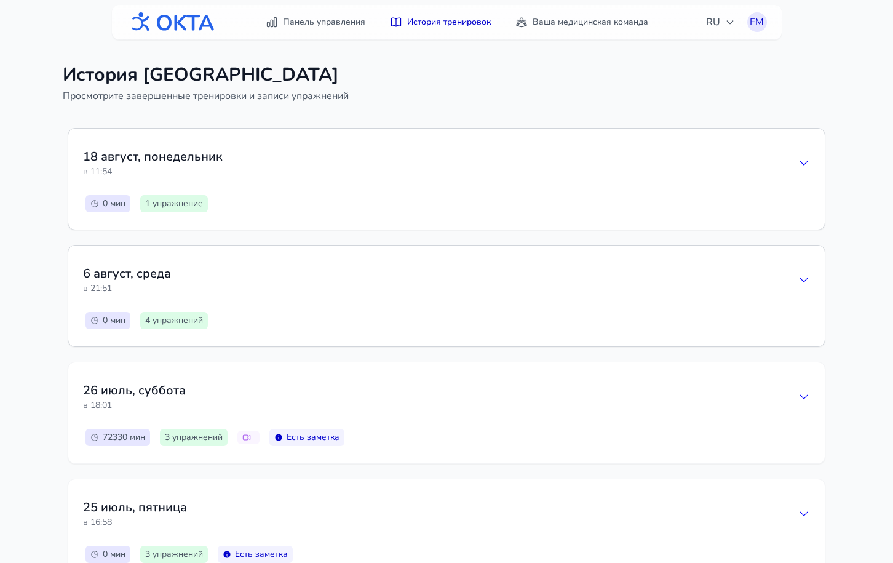
click at [806, 162] on icon at bounding box center [804, 163] width 12 height 12
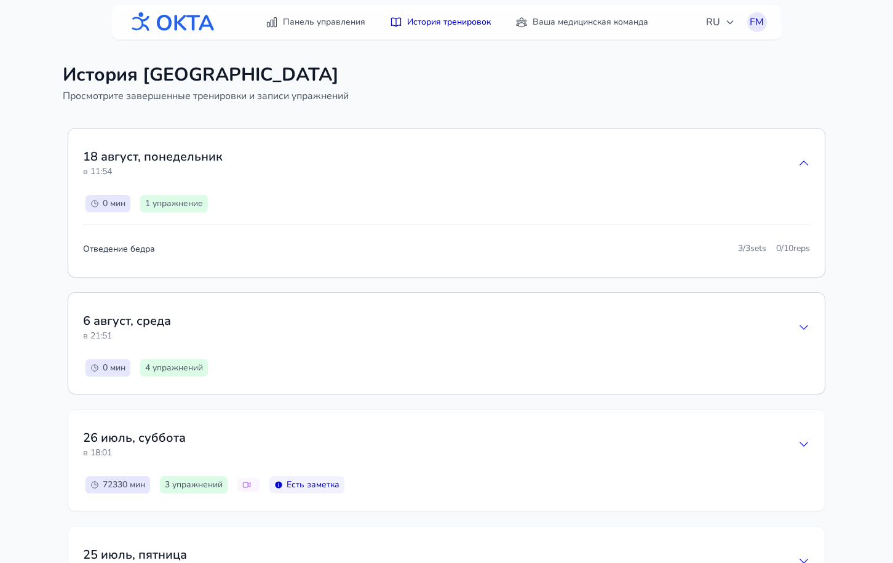
click at [805, 165] on icon at bounding box center [804, 163] width 12 height 12
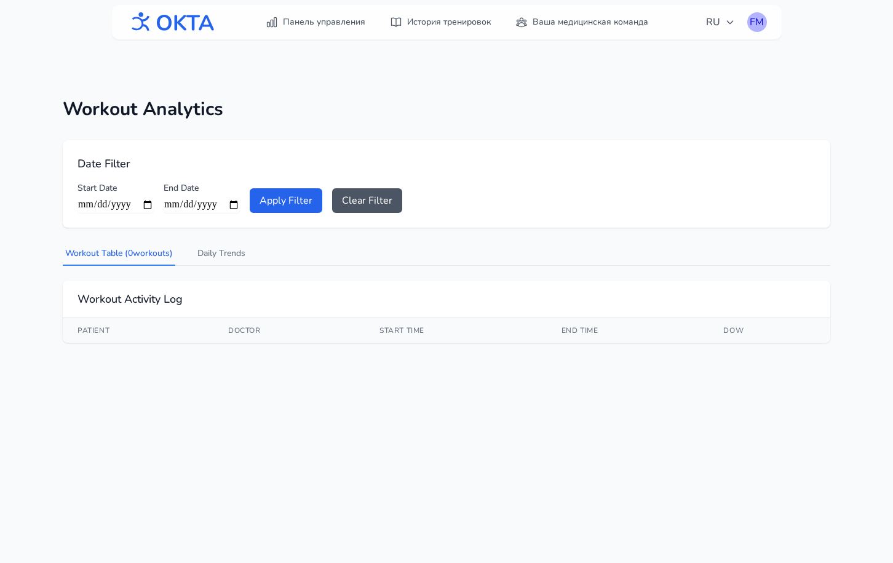
click at [762, 24] on div "FM" at bounding box center [757, 22] width 20 height 20
click at [696, 70] on link "Выйти" at bounding box center [698, 73] width 138 height 22
